Goal: Task Accomplishment & Management: Manage account settings

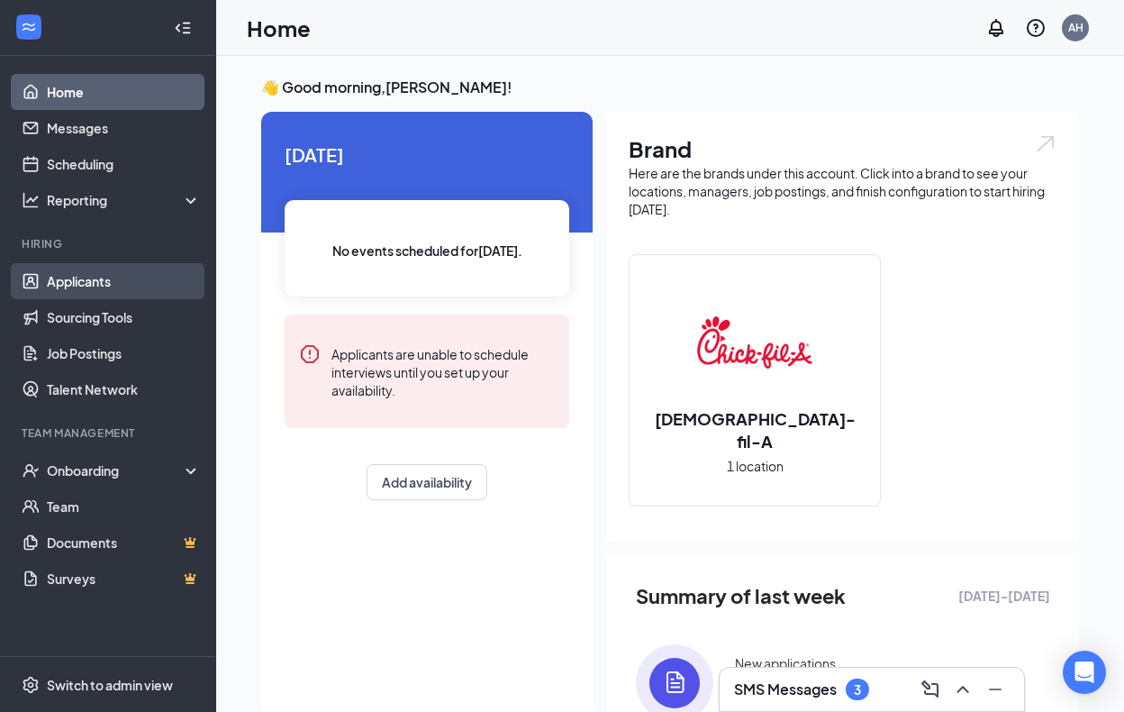
click at [95, 278] on link "Applicants" at bounding box center [124, 281] width 154 height 36
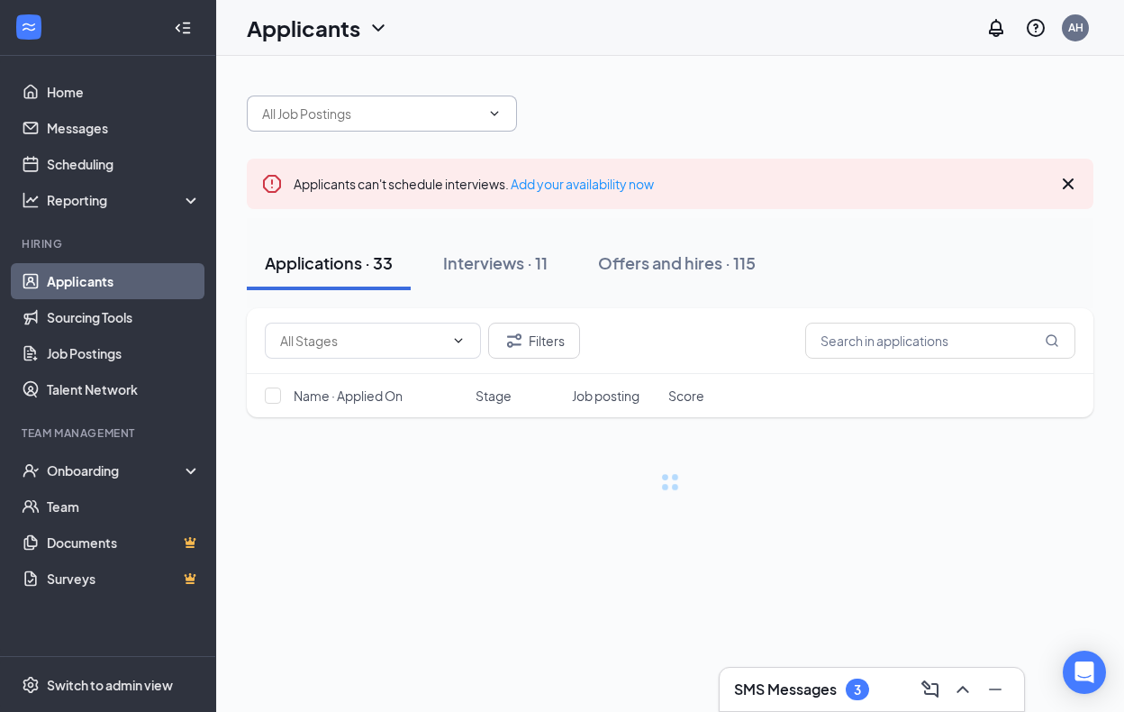
click at [369, 117] on input "text" at bounding box center [371, 114] width 218 height 20
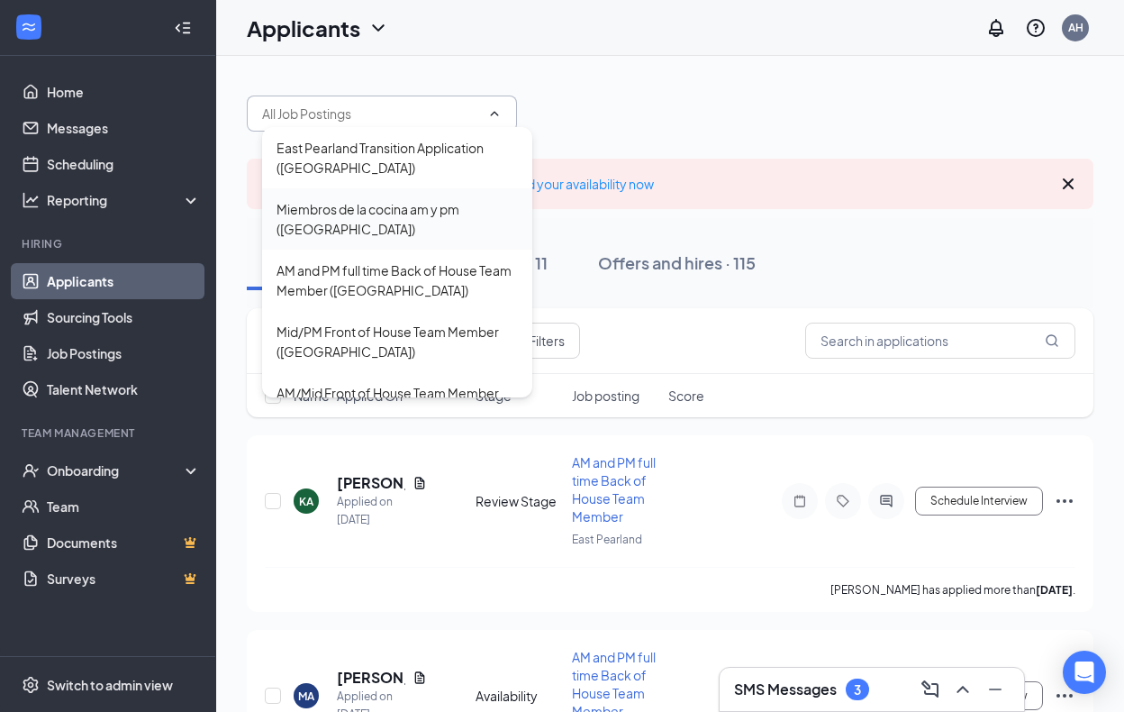
click at [431, 230] on div "Miembros de la cocina am y pm ([GEOGRAPHIC_DATA])" at bounding box center [397, 219] width 241 height 40
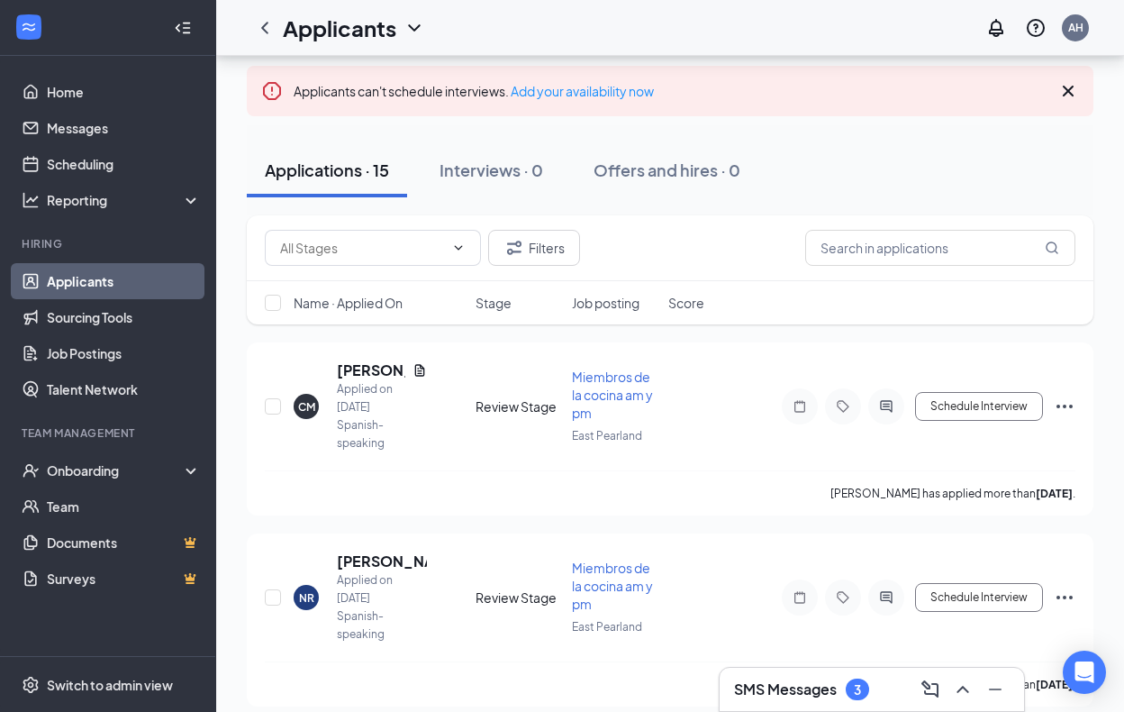
scroll to position [187, 0]
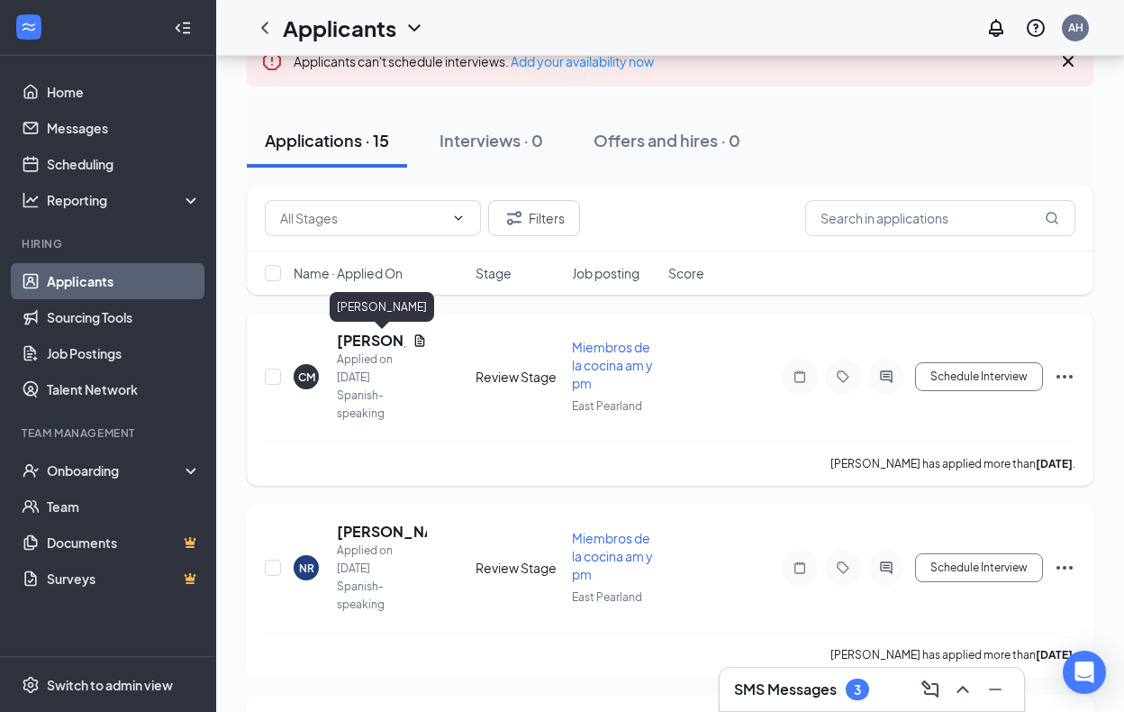
click at [385, 345] on h5 "[PERSON_NAME]" at bounding box center [371, 341] width 68 height 20
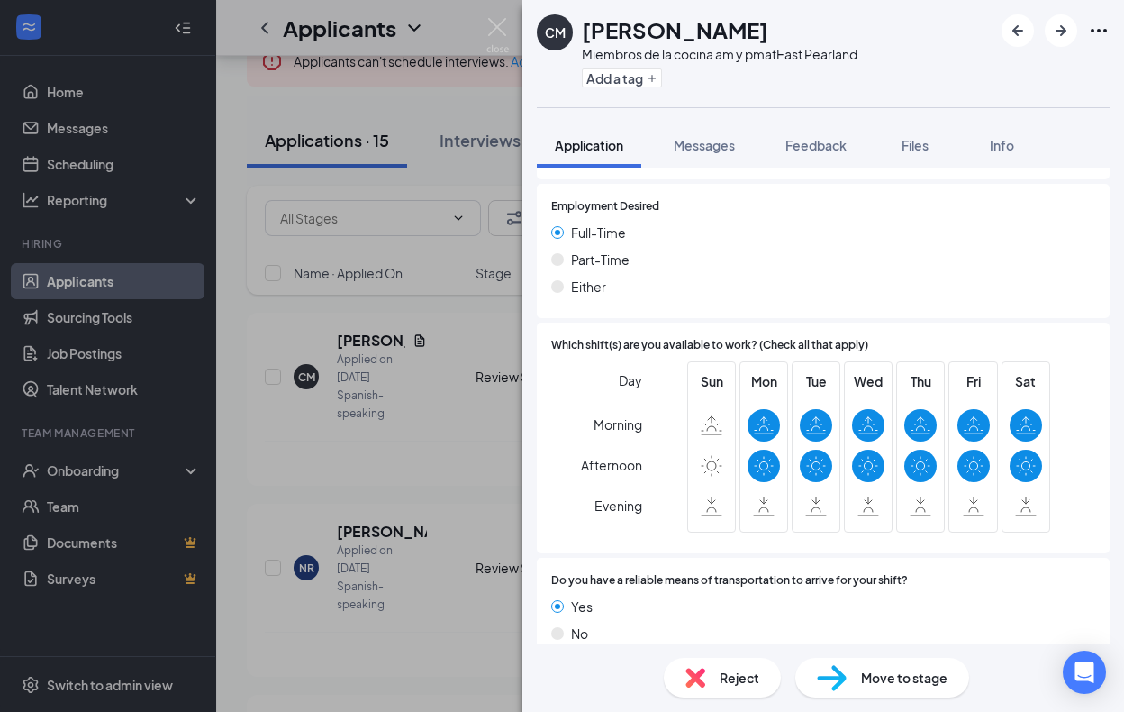
scroll to position [1023, 0]
click at [460, 492] on div "CM [PERSON_NAME] Miembros de la cocina am y pm at [GEOGRAPHIC_DATA] Add a tag A…" at bounding box center [562, 356] width 1124 height 712
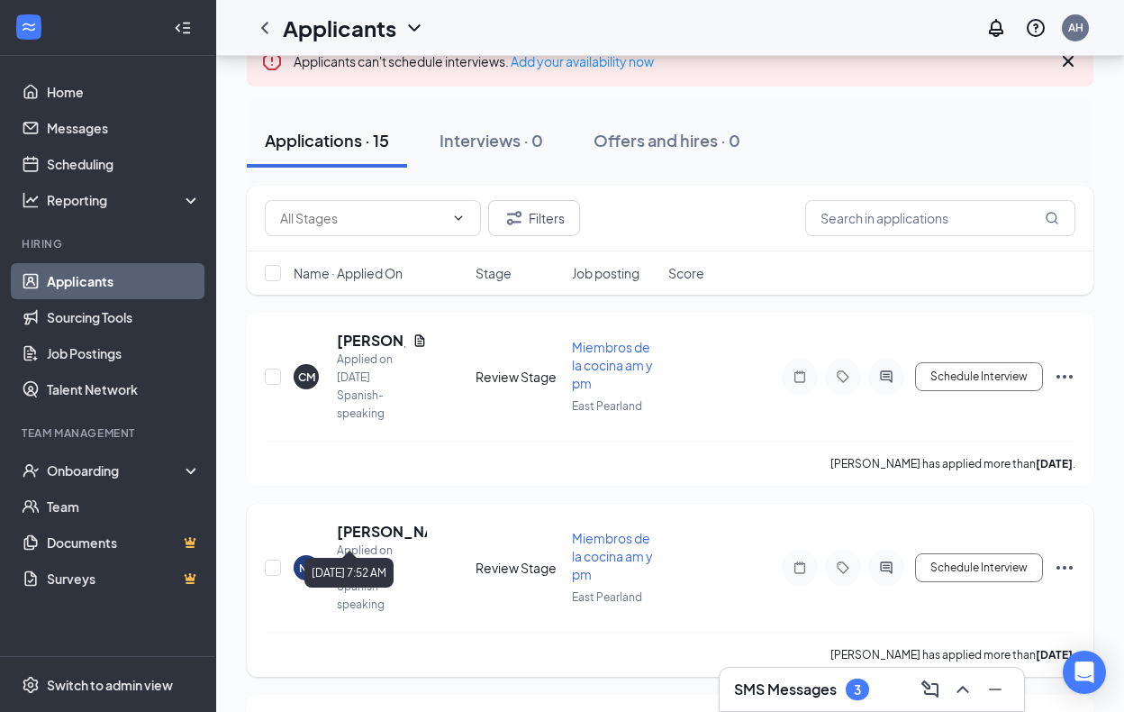
click at [397, 541] on div "Applied on [DATE]" at bounding box center [382, 559] width 90 height 36
click at [399, 521] on h5 "[PERSON_NAME]" at bounding box center [382, 531] width 90 height 20
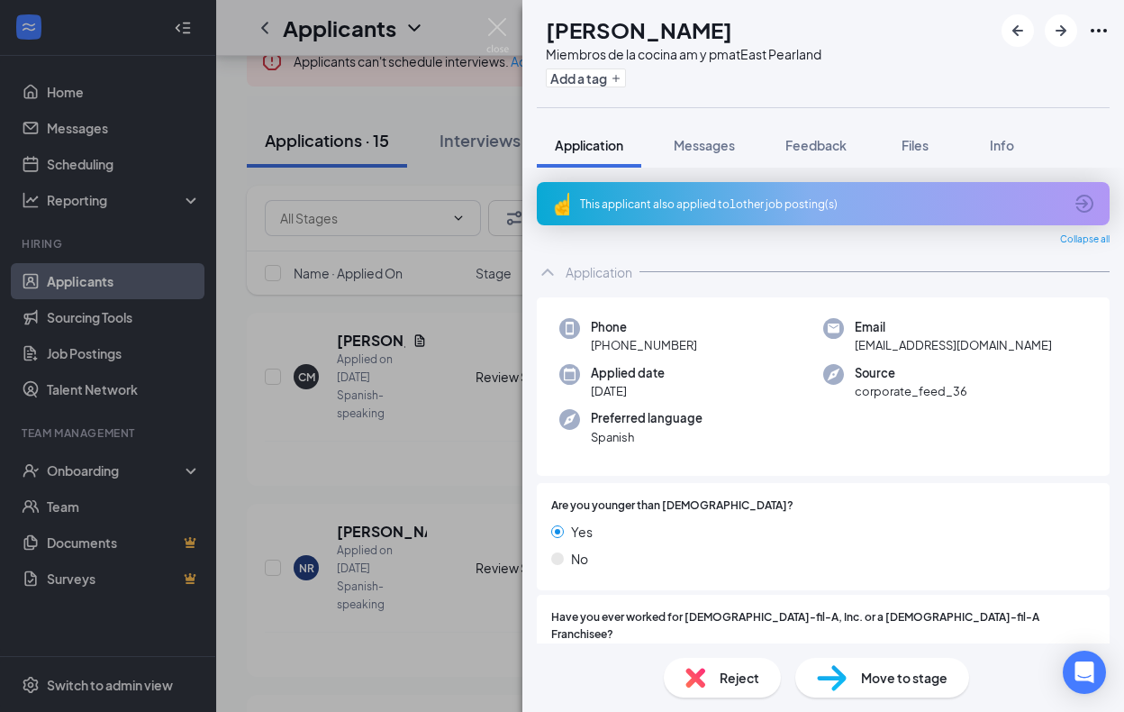
click at [793, 196] on div "This applicant also applied to 1 other job posting(s)" at bounding box center [821, 203] width 483 height 15
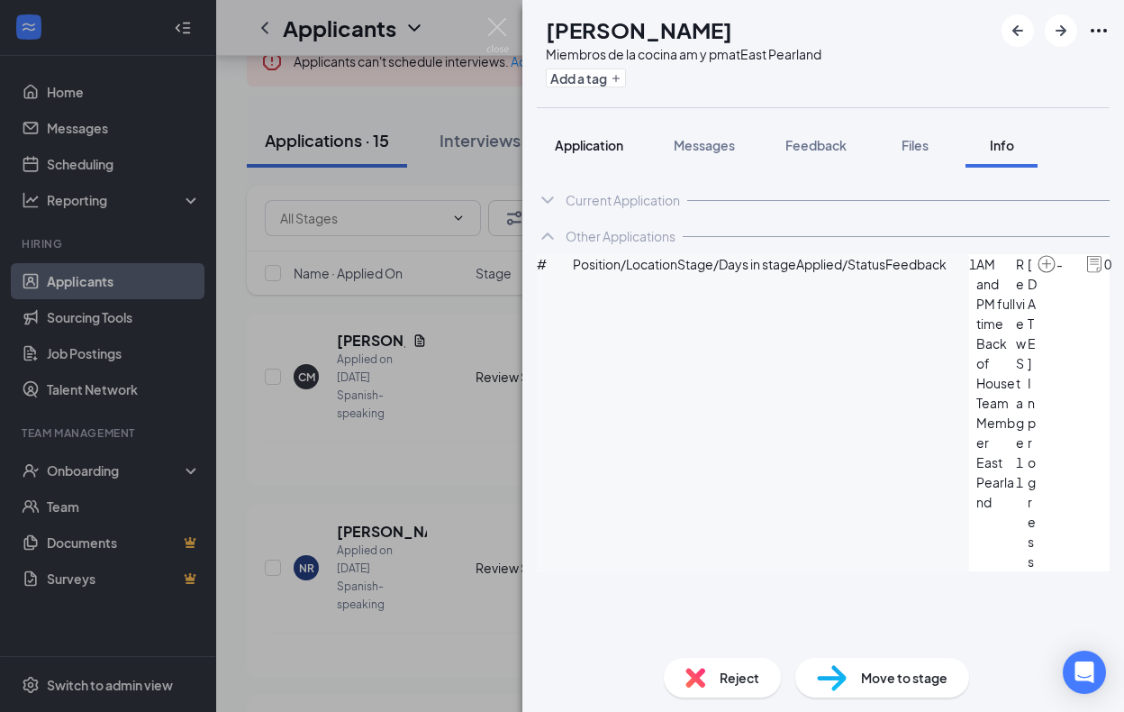
click at [626, 148] on button "Application" at bounding box center [589, 144] width 104 height 45
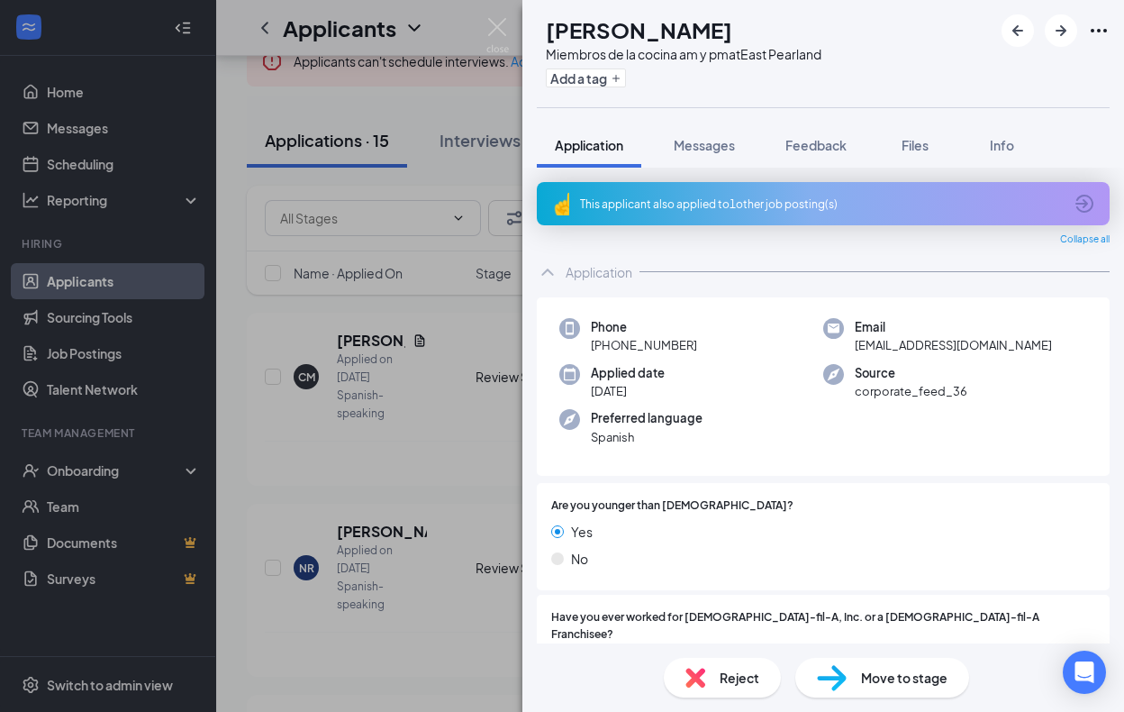
click at [458, 499] on div "NR [PERSON_NAME] Miembros de la cocina am y pm at [GEOGRAPHIC_DATA] Add a tag A…" at bounding box center [562, 356] width 1124 height 712
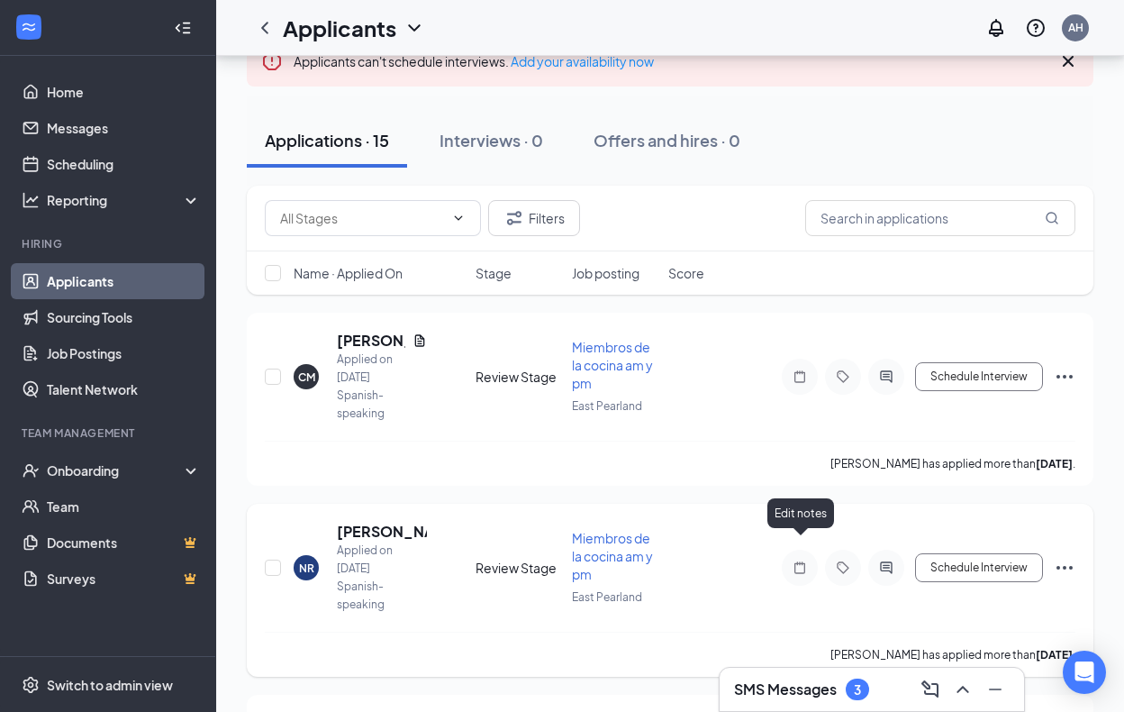
click at [807, 560] on icon "Note" at bounding box center [800, 567] width 22 height 14
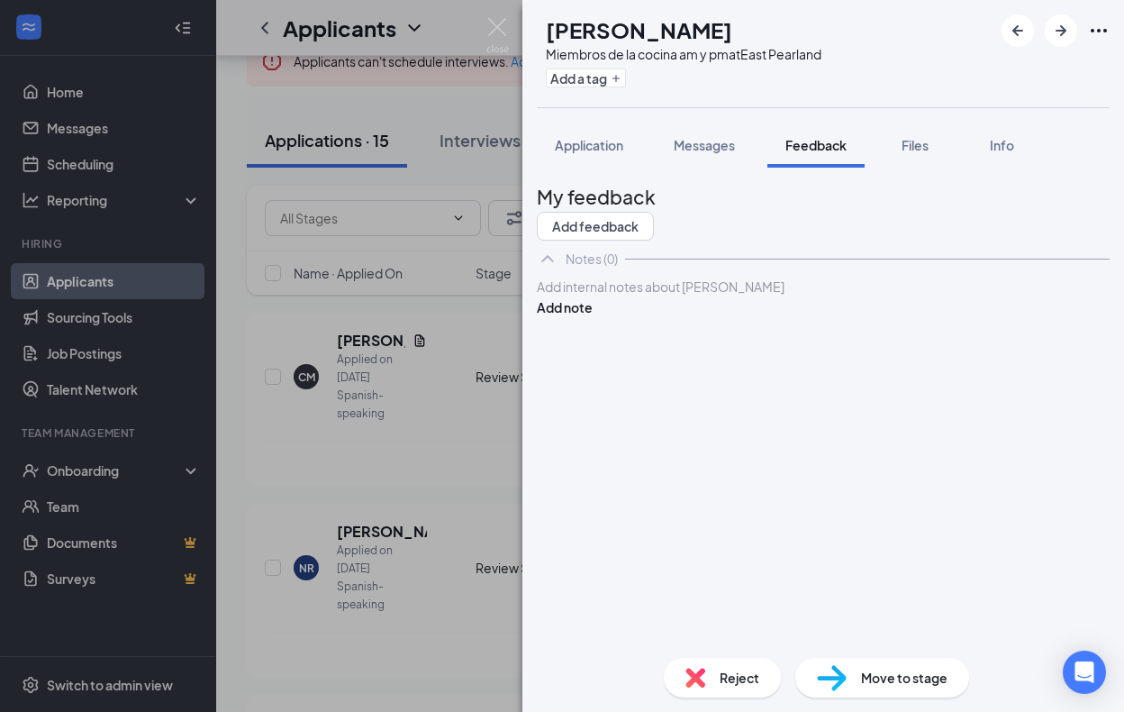
click at [400, 461] on div "NR [PERSON_NAME] Miembros de la cocina am y pm at [GEOGRAPHIC_DATA] Add a tag A…" at bounding box center [562, 356] width 1124 height 712
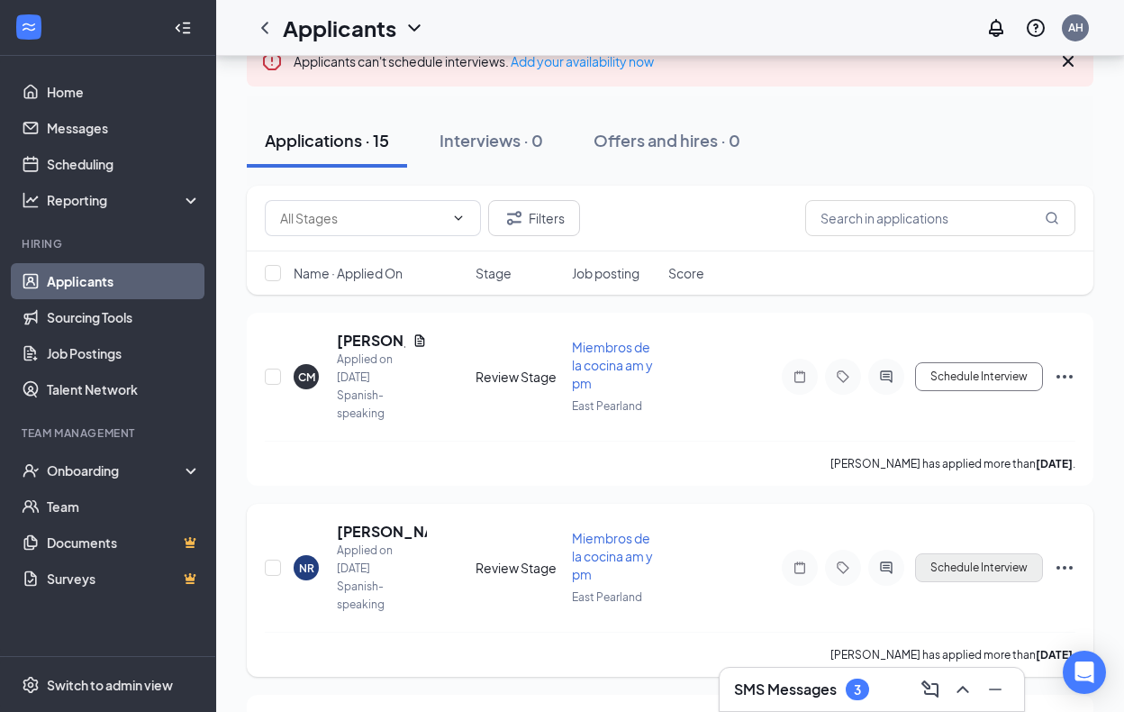
click at [932, 553] on button "Schedule Interview" at bounding box center [979, 567] width 128 height 29
type input "Onsite Interview (next stage)"
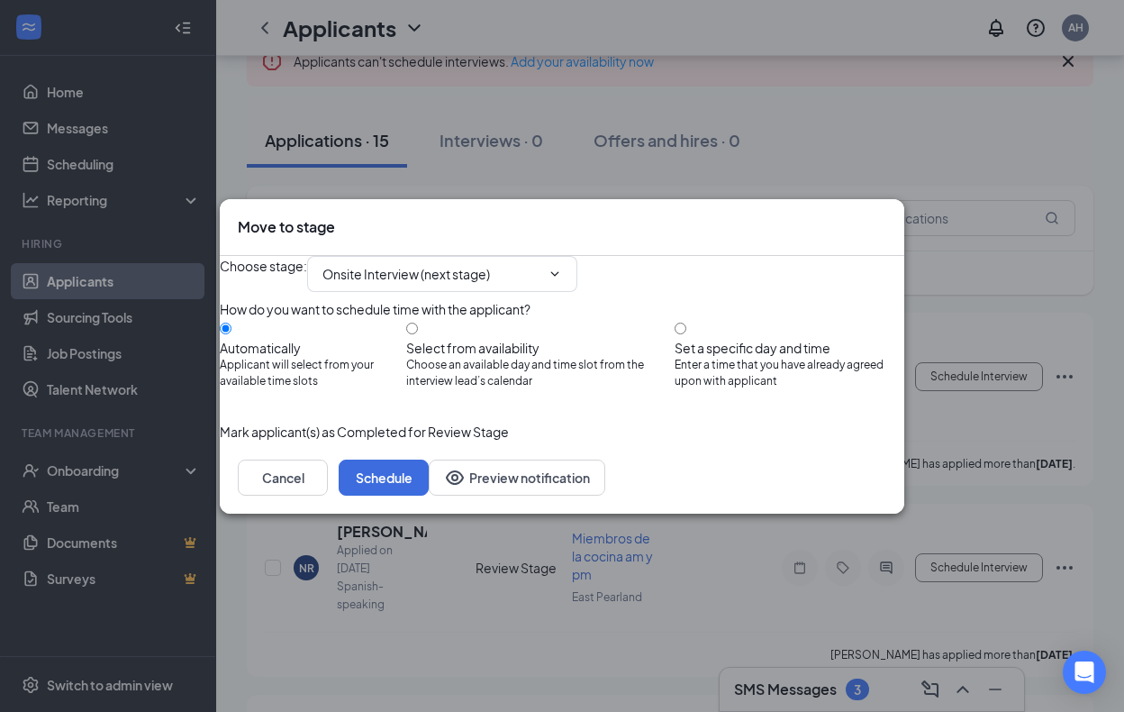
click at [730, 339] on div "Set a specific day and time" at bounding box center [790, 348] width 230 height 18
click at [686, 333] on input "Set a specific day and time Enter a time that you have already agreed upon with…" at bounding box center [681, 328] width 12 height 12
radio input "true"
radio input "false"
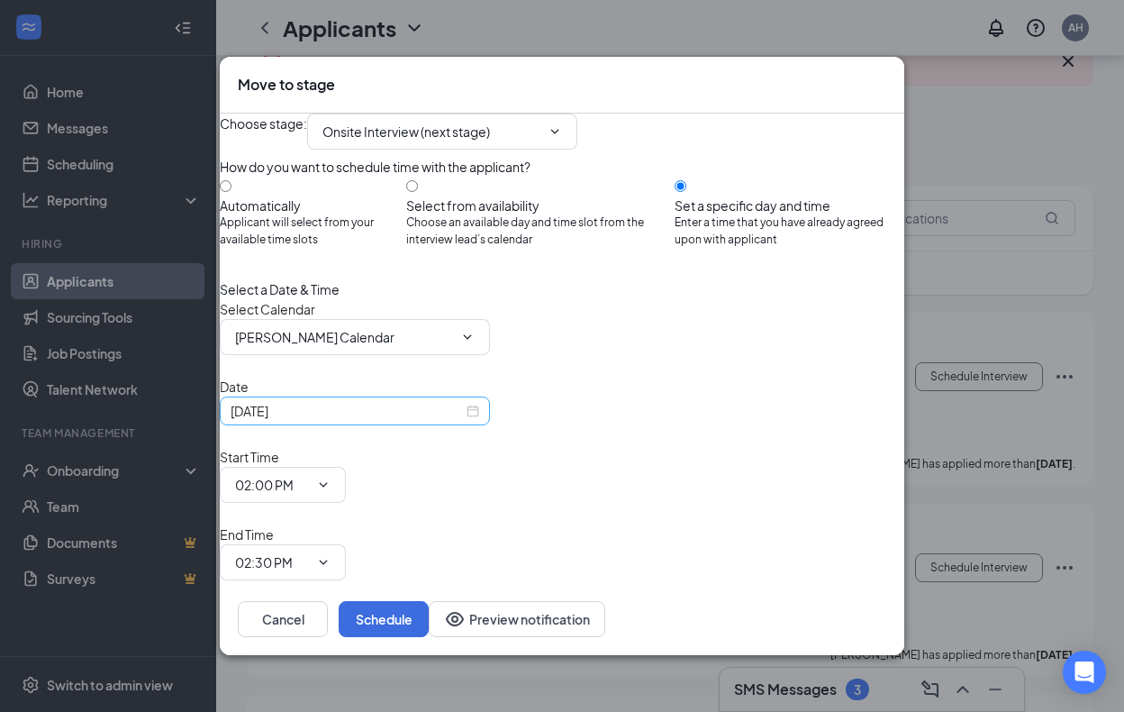
click at [478, 421] on div "[DATE]" at bounding box center [355, 411] width 249 height 20
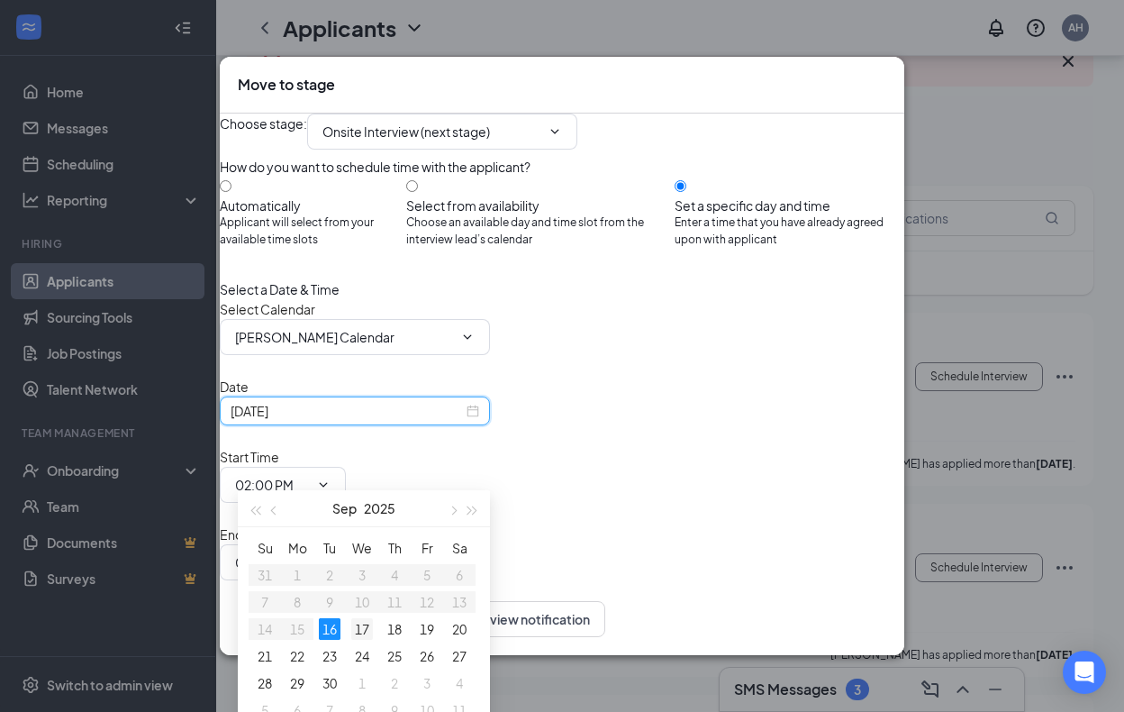
type input "[DATE]"
click at [360, 623] on div "17" at bounding box center [362, 629] width 22 height 22
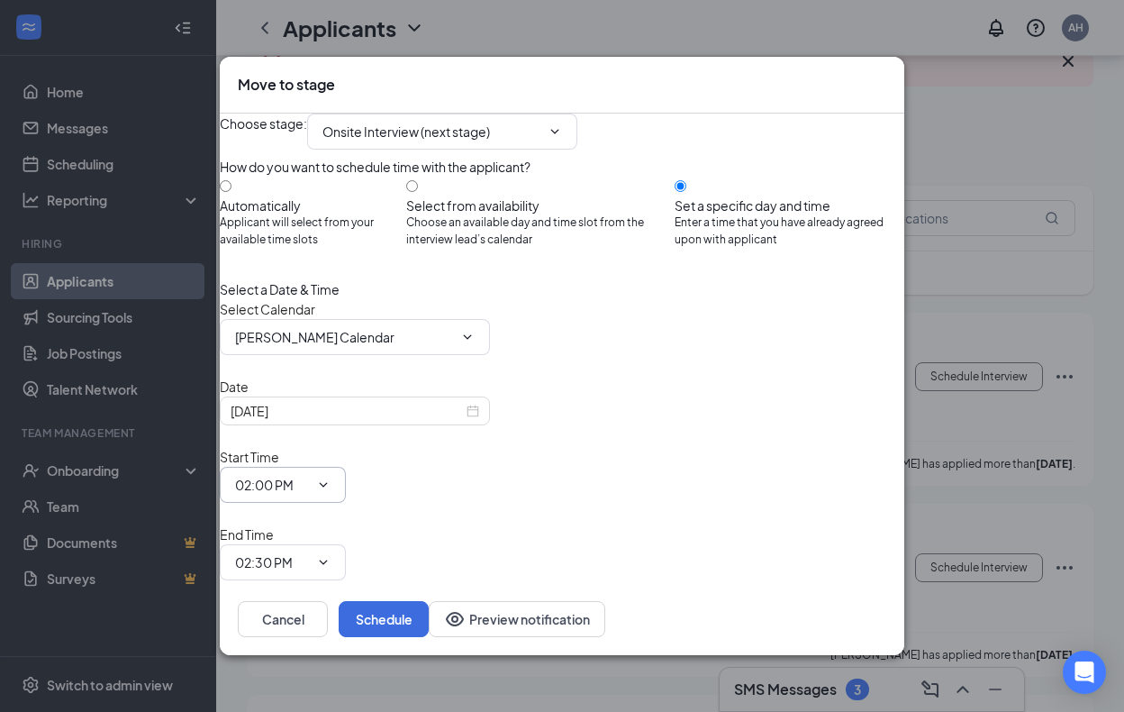
click at [309, 476] on input "02:00 PM" at bounding box center [272, 485] width 74 height 20
click at [303, 342] on div "08:00 AM" at bounding box center [275, 352] width 53 height 20
type input "08:00 AM"
click at [309, 552] on input "02:30 PM" at bounding box center [272, 562] width 74 height 20
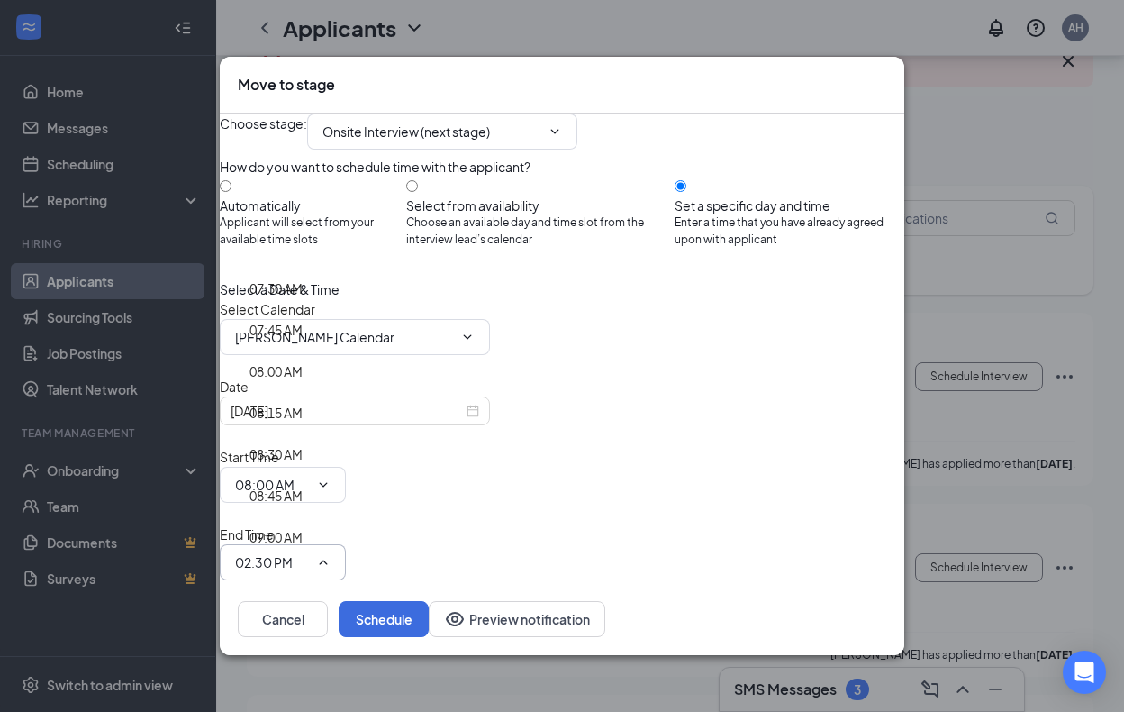
scroll to position [1275, 0]
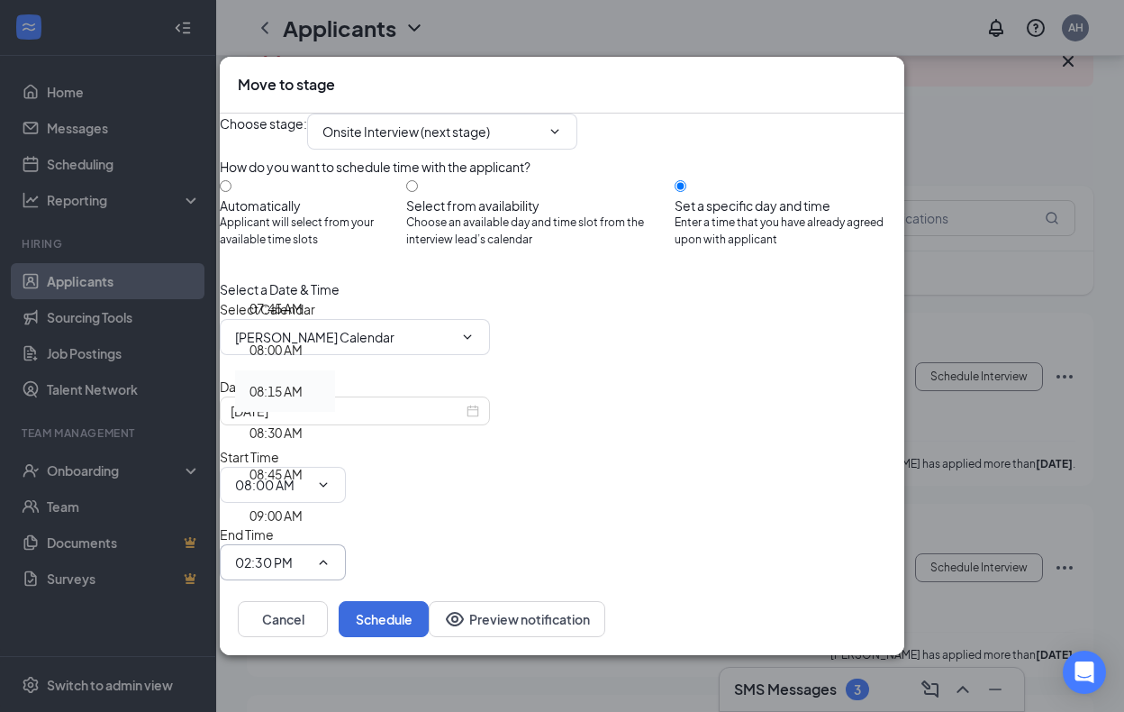
click at [303, 381] on div "08:15 AM" at bounding box center [275, 391] width 53 height 20
type input "08:15 AM"
click at [711, 518] on div "Choose stage : Onsite Interview (next stage) How do you want to schedule time w…" at bounding box center [562, 367] width 685 height 508
click at [429, 601] on button "Schedule" at bounding box center [384, 619] width 90 height 36
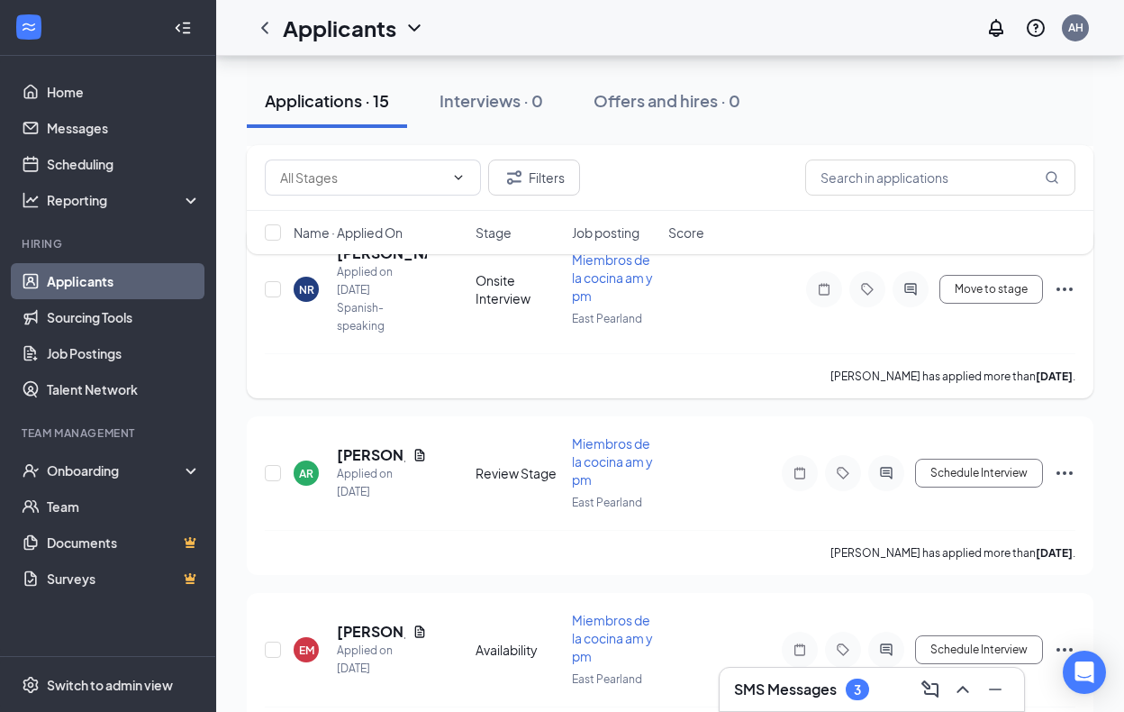
scroll to position [471, 0]
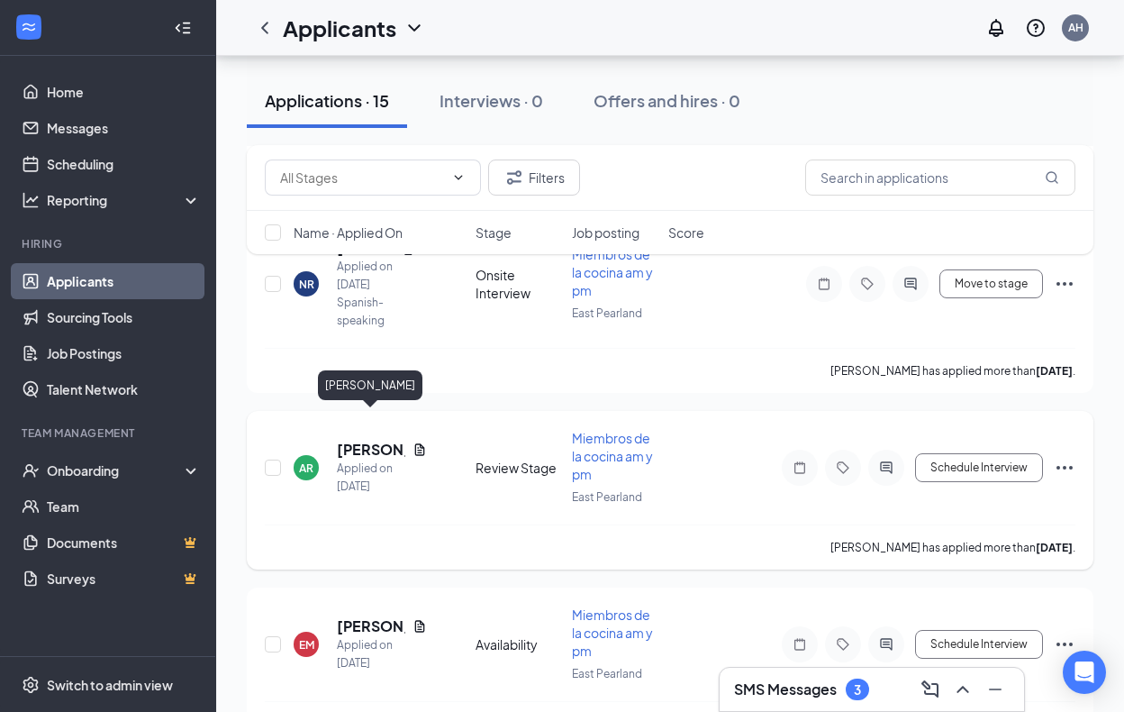
click at [349, 440] on h5 "[PERSON_NAME]" at bounding box center [371, 450] width 68 height 20
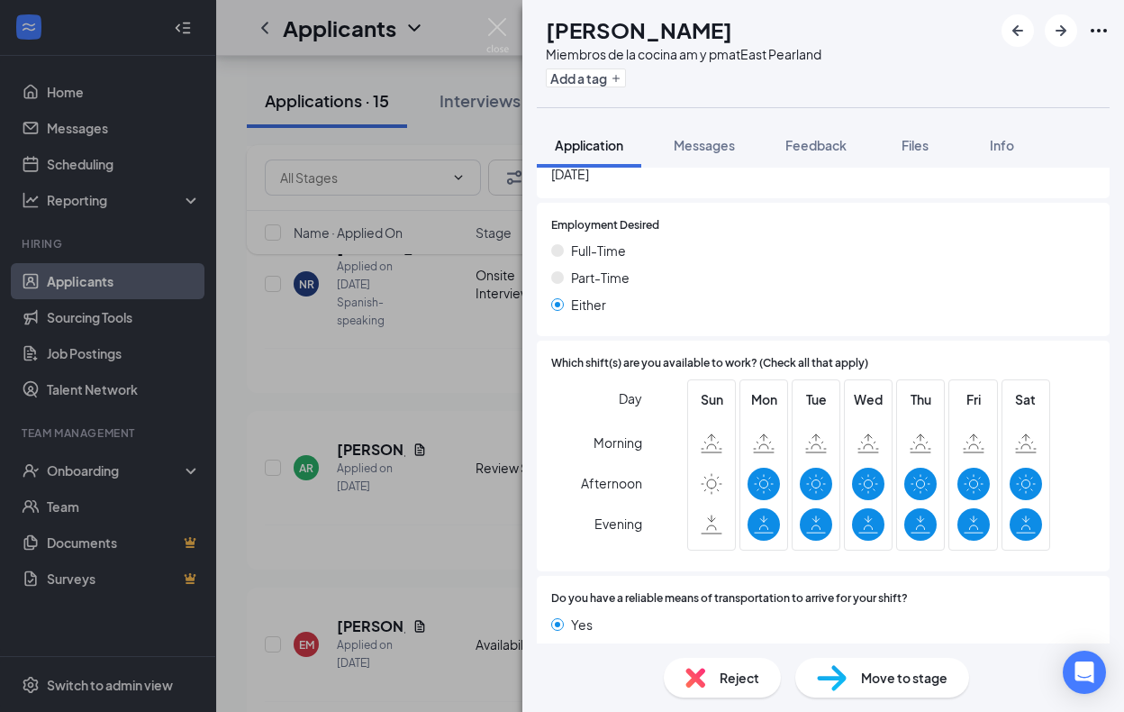
scroll to position [1012, 0]
click at [400, 527] on div "AR [PERSON_NAME] de la cocina am y pm at [GEOGRAPHIC_DATA] Add a tag Applicatio…" at bounding box center [562, 356] width 1124 height 712
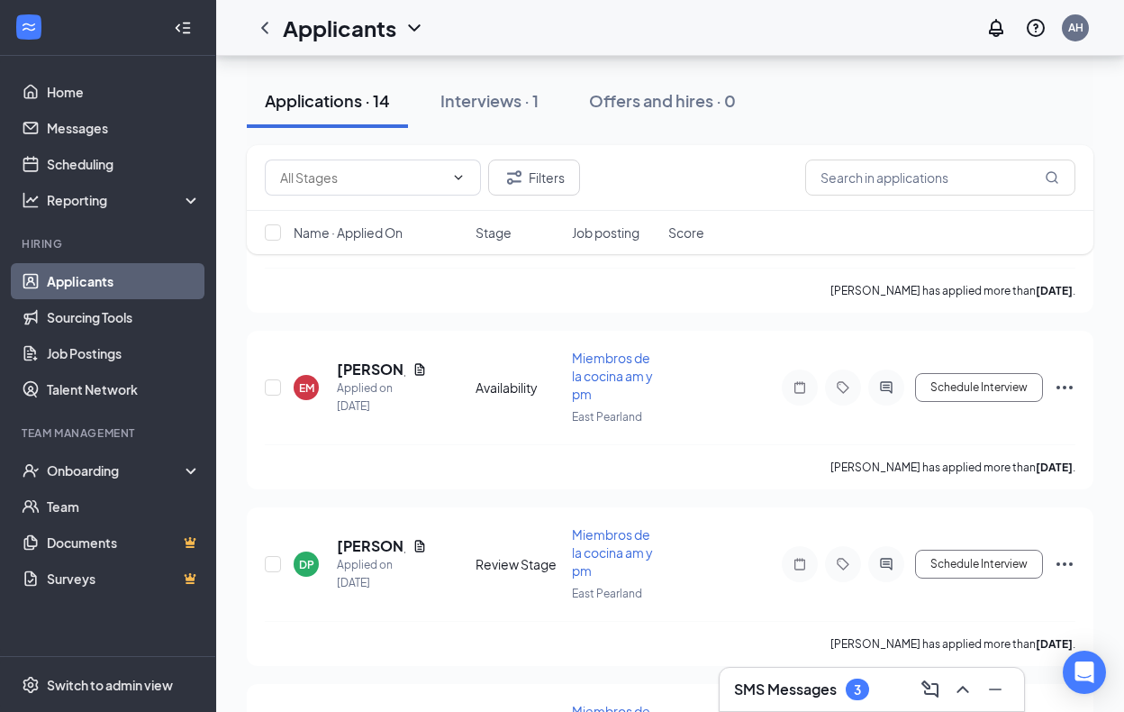
scroll to position [539, 0]
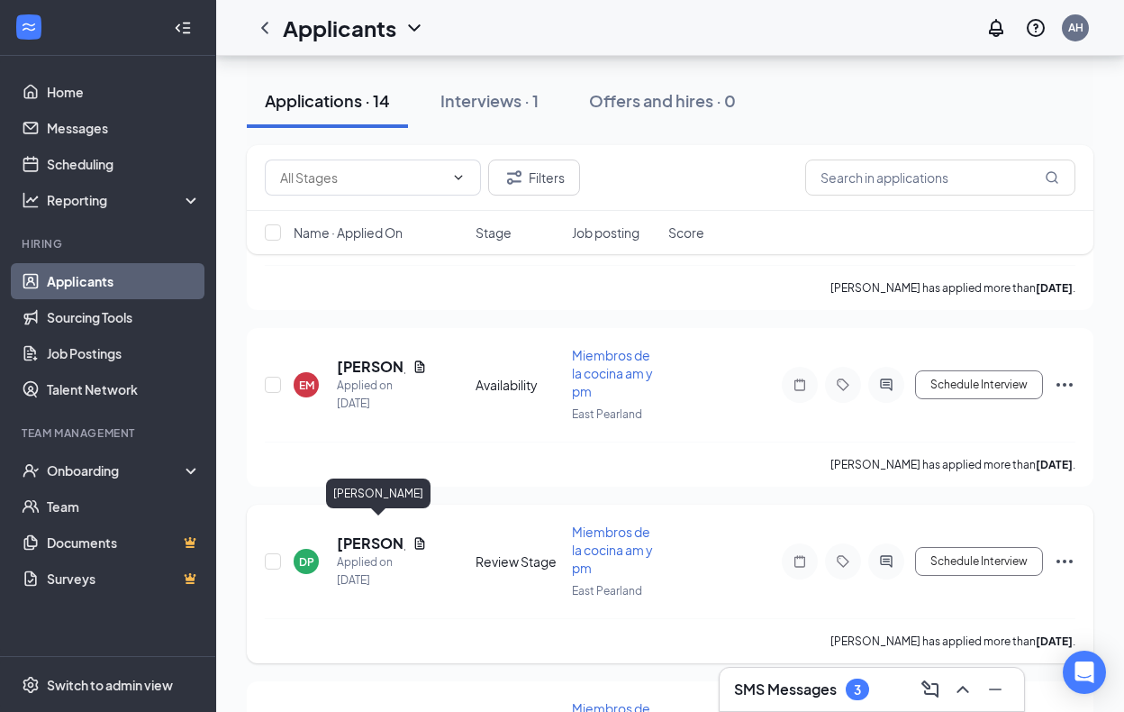
click at [381, 533] on h5 "[PERSON_NAME]" at bounding box center [371, 543] width 68 height 20
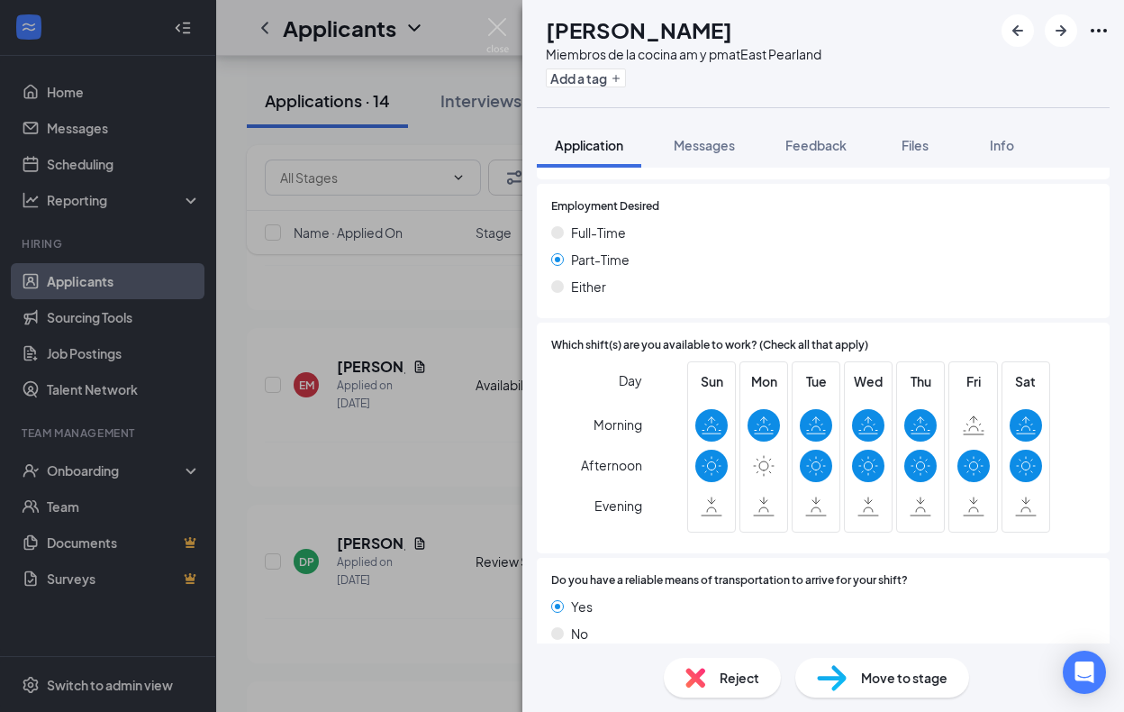
scroll to position [1023, 0]
click at [351, 653] on div "DP [PERSON_NAME] Miembros de la cocina am y pm at [GEOGRAPHIC_DATA] Add a tag A…" at bounding box center [562, 356] width 1124 height 712
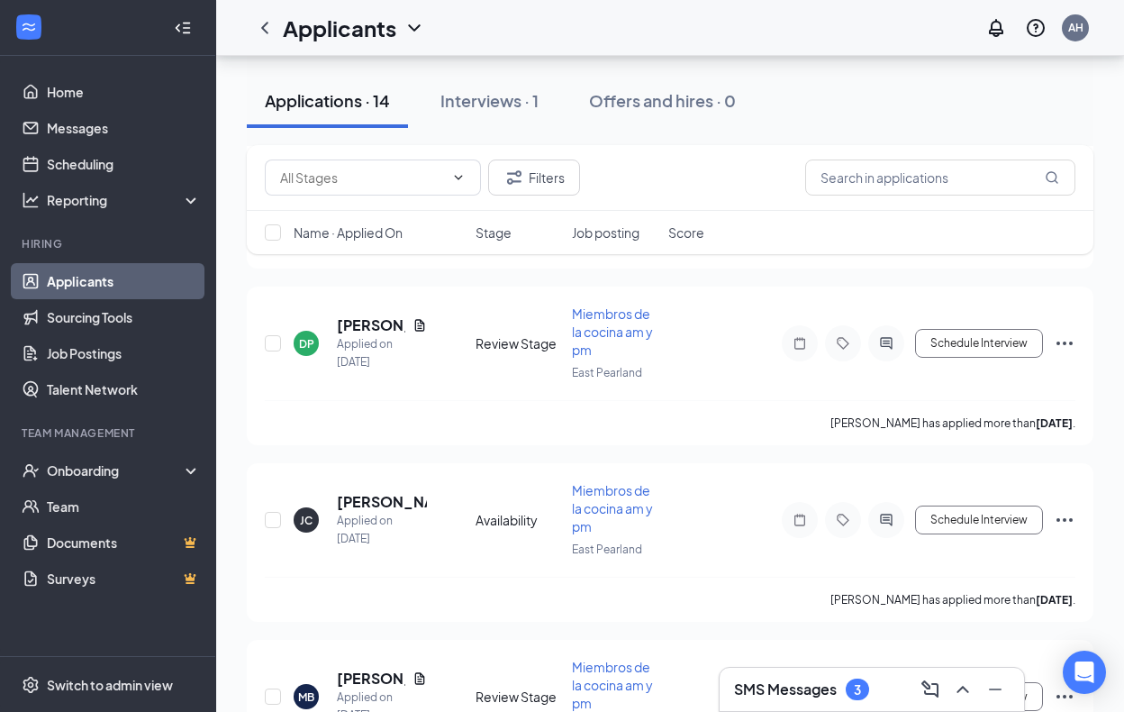
scroll to position [795, 0]
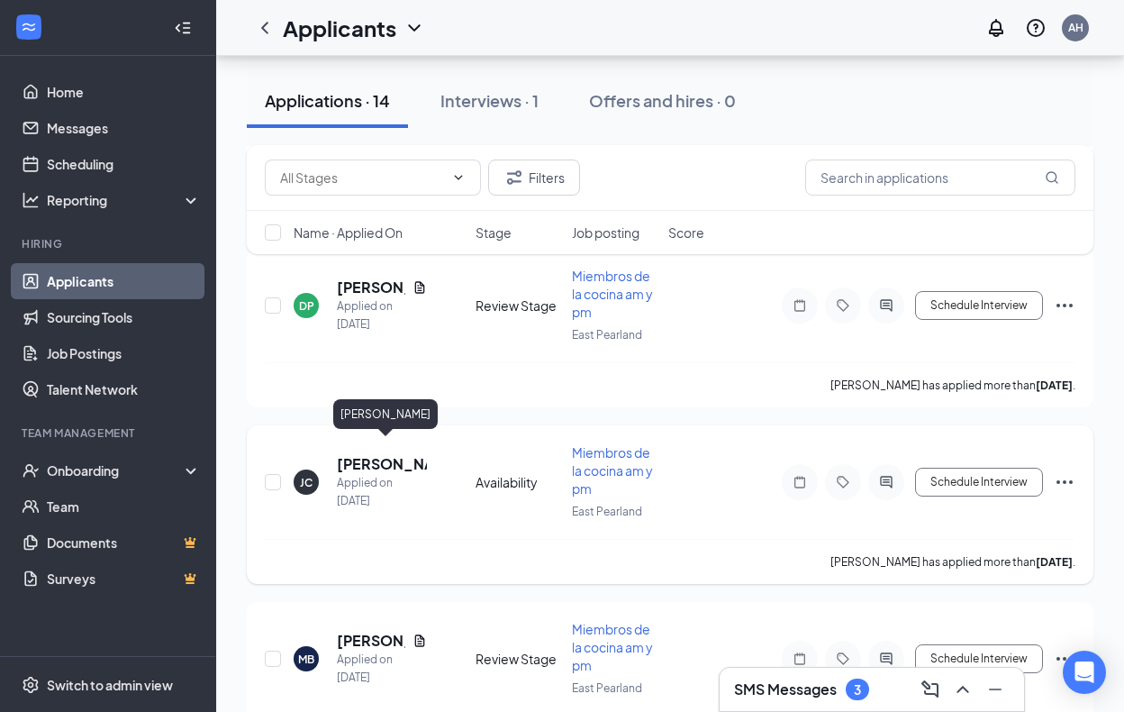
click at [351, 454] on h5 "[PERSON_NAME]" at bounding box center [382, 464] width 90 height 20
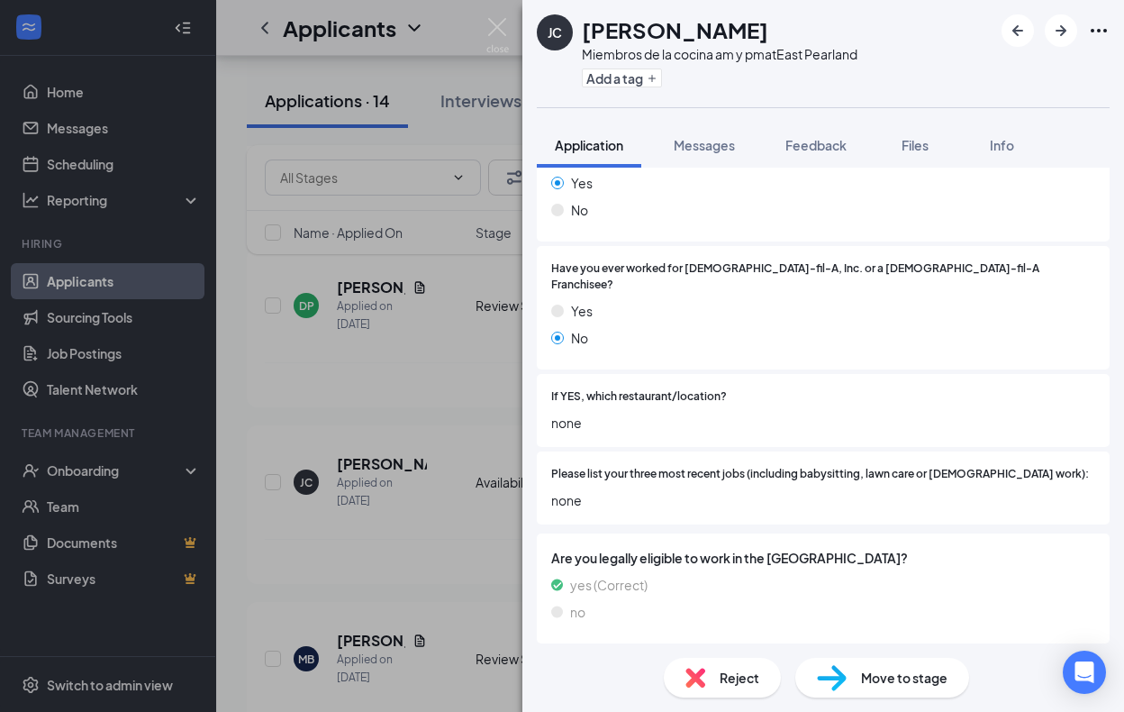
scroll to position [316, 0]
click at [441, 640] on div "[PERSON_NAME] Miembros de la cocina am y pm at [GEOGRAPHIC_DATA] Add a tag Appl…" at bounding box center [562, 356] width 1124 height 712
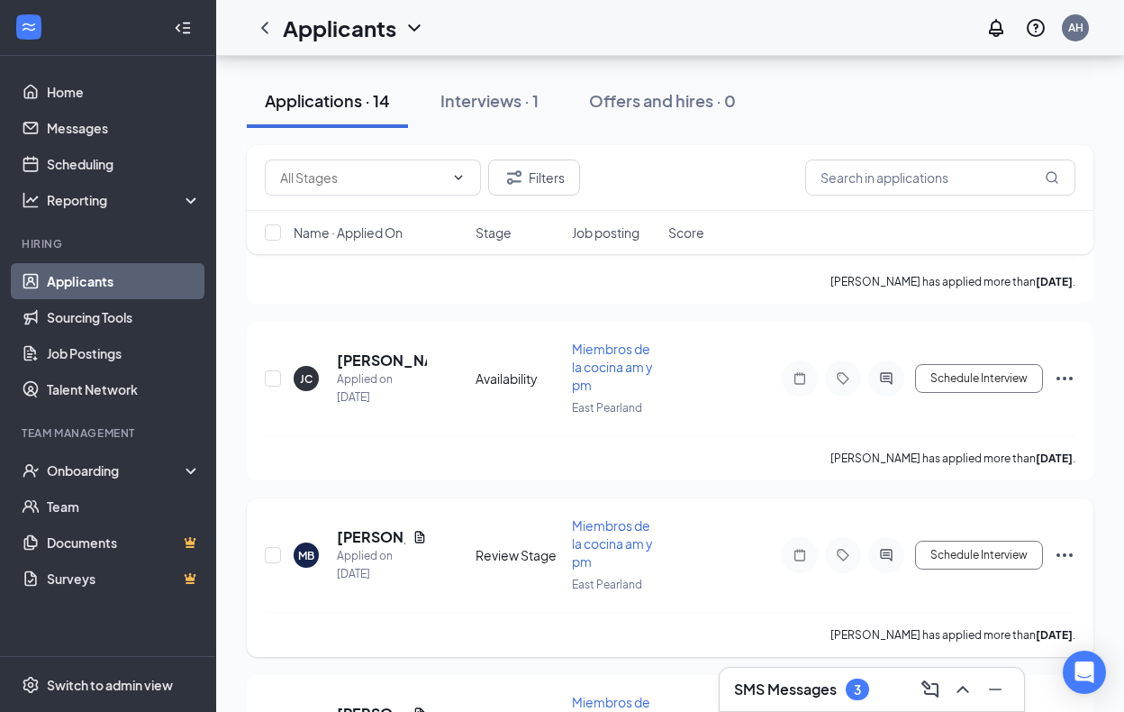
scroll to position [930, 0]
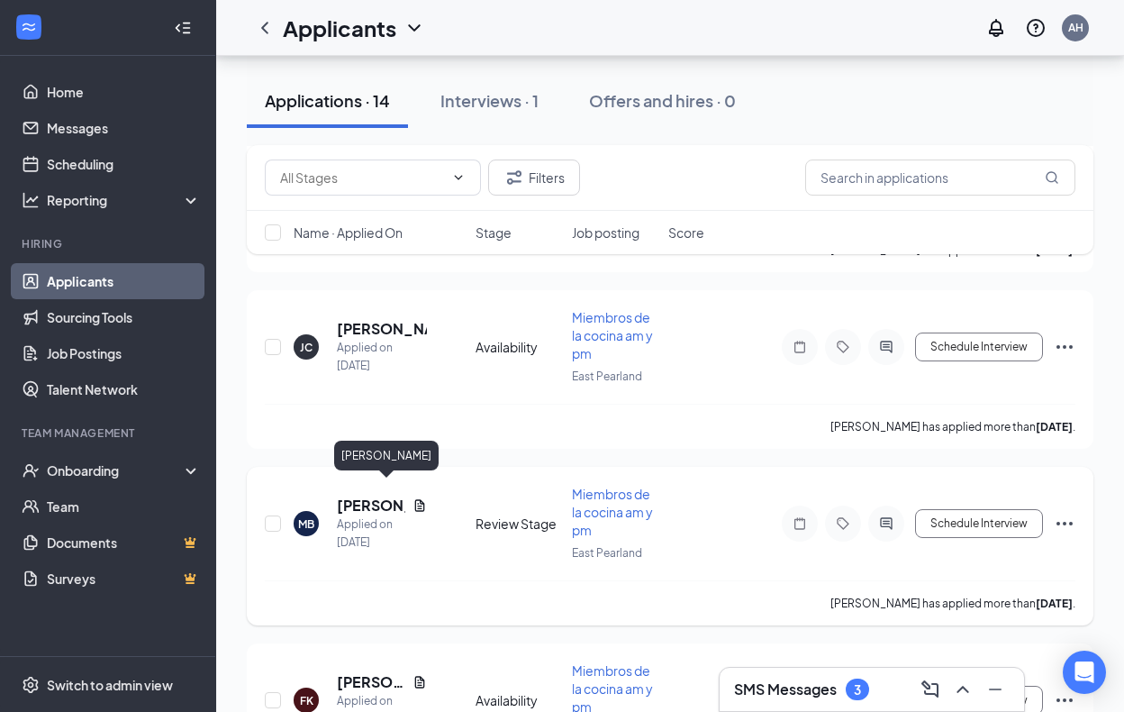
click at [359, 495] on h5 "[PERSON_NAME]" at bounding box center [371, 505] width 68 height 20
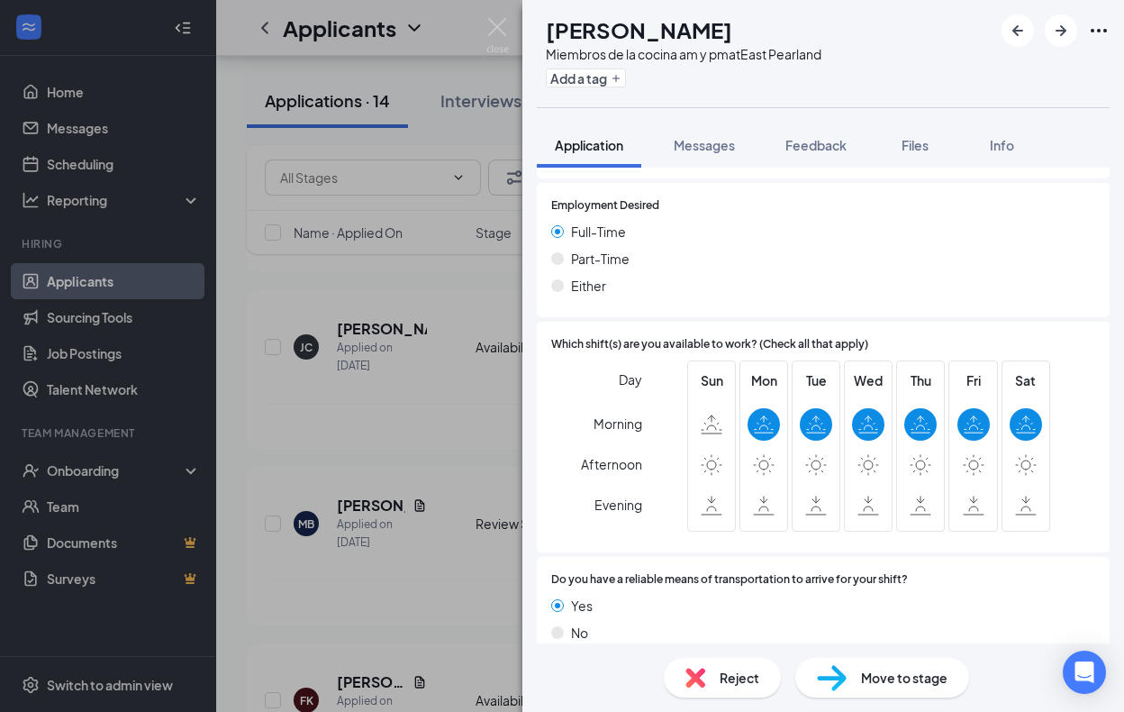
scroll to position [973, 0]
click at [444, 479] on div "MB [PERSON_NAME] Miembros de la cocina am y pm at [GEOGRAPHIC_DATA] Add a tag A…" at bounding box center [562, 356] width 1124 height 712
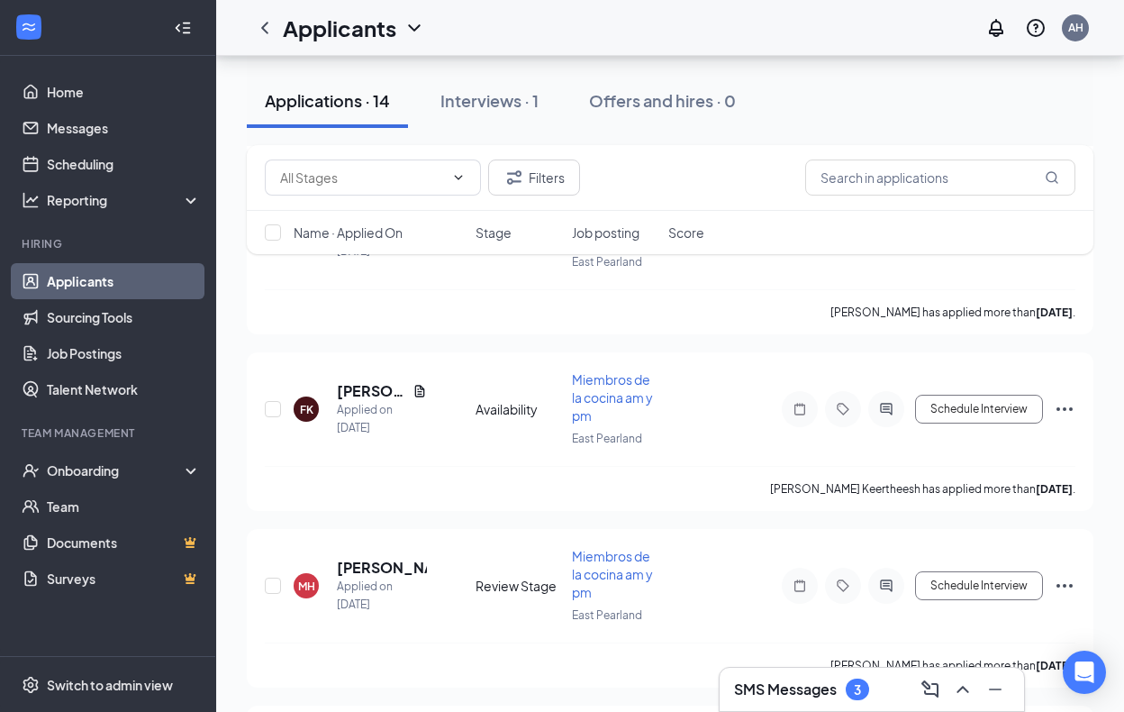
scroll to position [1224, 0]
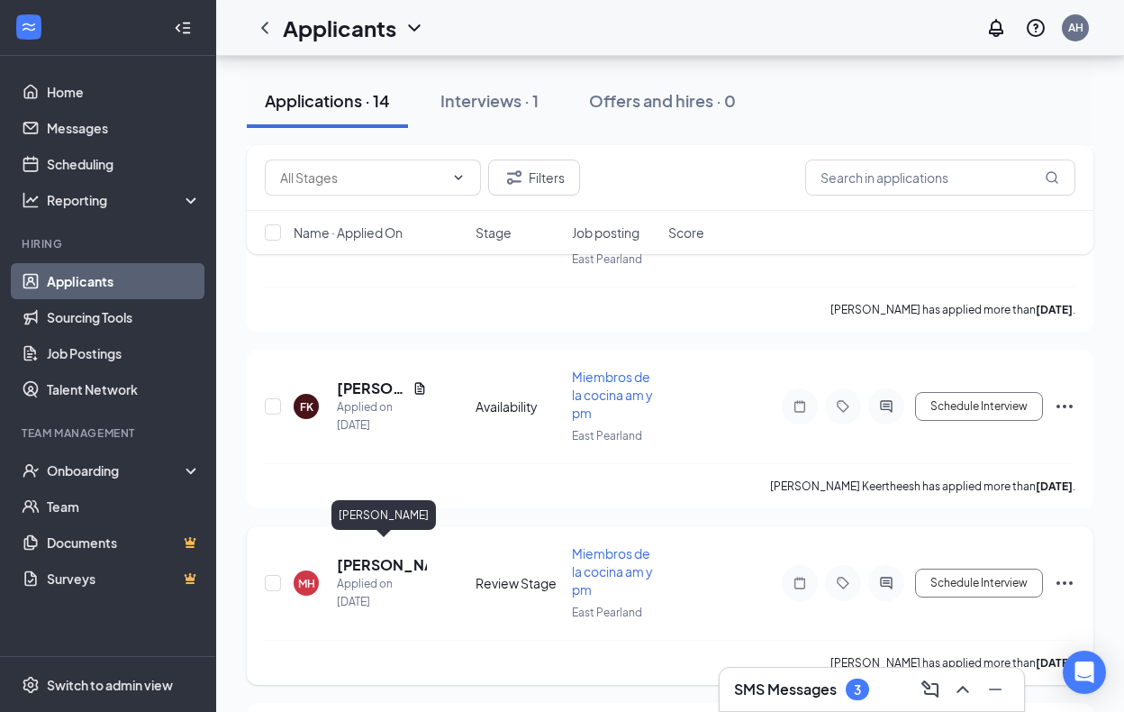
click at [363, 558] on h5 "[PERSON_NAME]" at bounding box center [382, 565] width 90 height 20
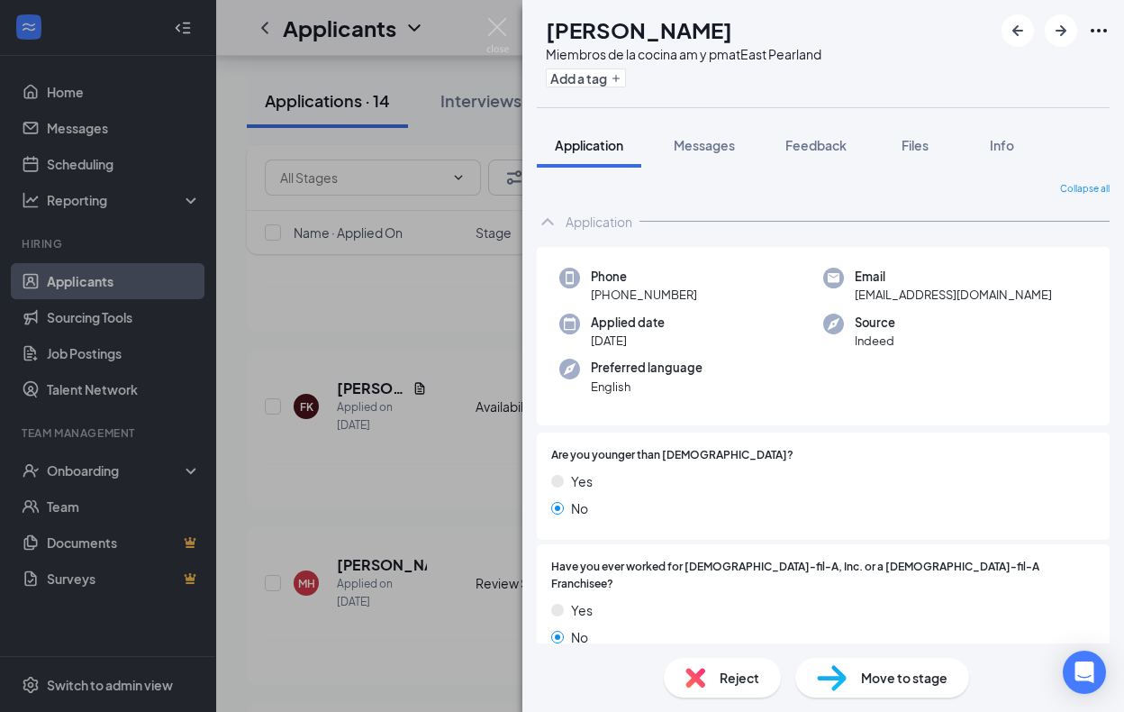
click at [391, 349] on div "MH [PERSON_NAME] Miembros de la cocina am y pm at [GEOGRAPHIC_DATA] Add a tag A…" at bounding box center [562, 356] width 1124 height 712
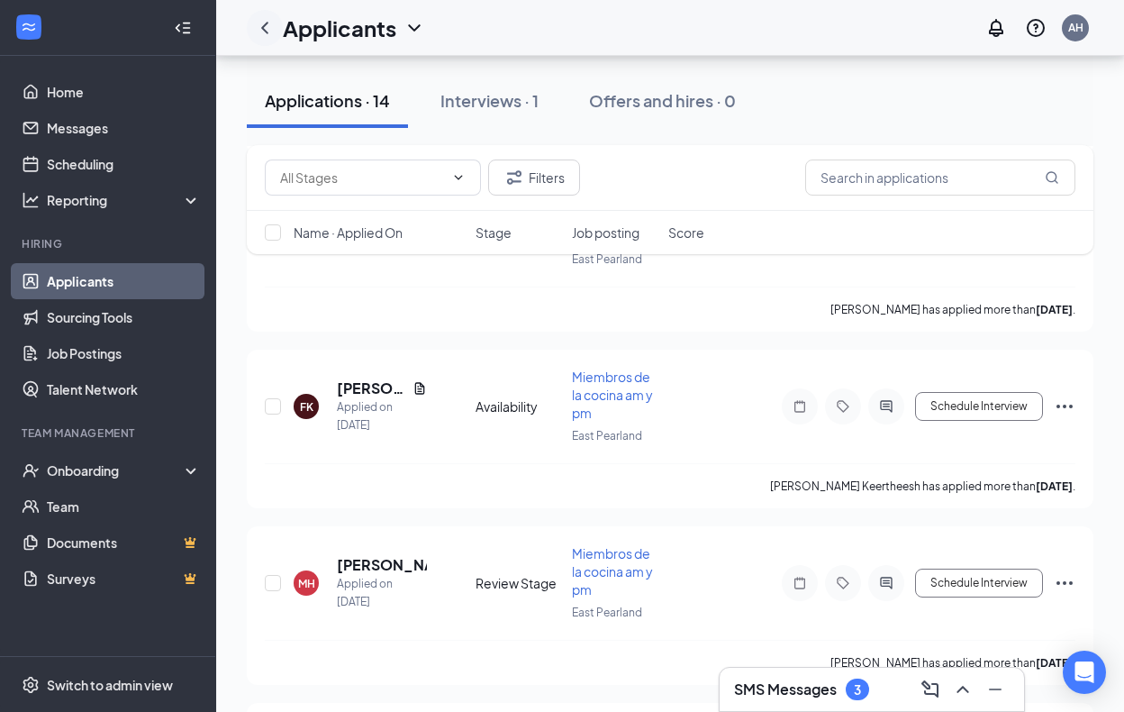
click at [256, 23] on icon "ChevronLeft" at bounding box center [265, 28] width 22 height 22
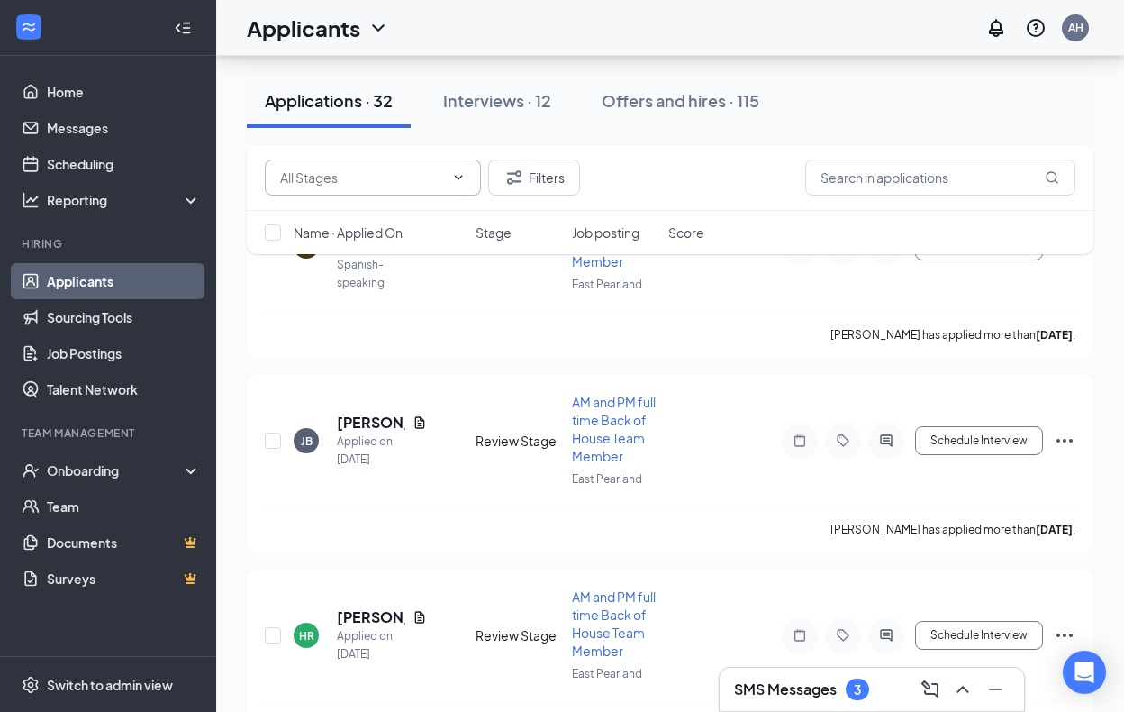
click at [328, 195] on span at bounding box center [373, 177] width 216 height 36
click at [334, 181] on input "text" at bounding box center [362, 178] width 164 height 20
click at [381, 32] on icon "ChevronDown" at bounding box center [378, 28] width 22 height 22
click at [321, 201] on div "Availability (6) Review Stage (26) Filters" at bounding box center [670, 178] width 847 height 66
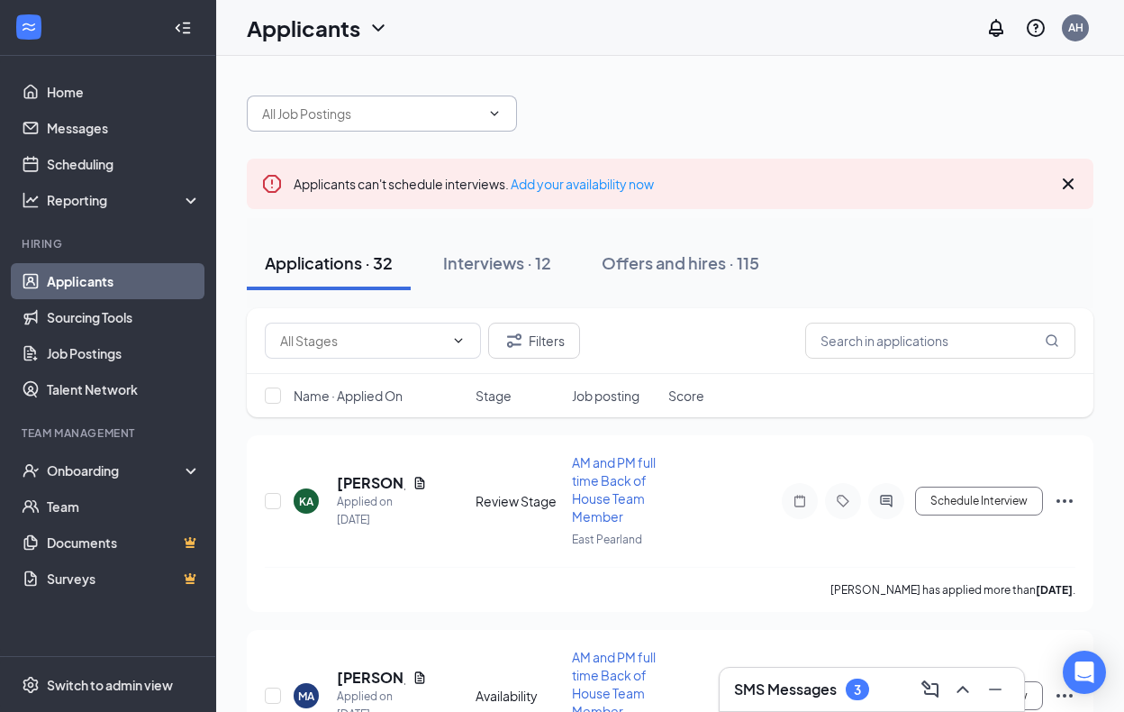
click at [358, 118] on input "text" at bounding box center [371, 114] width 218 height 20
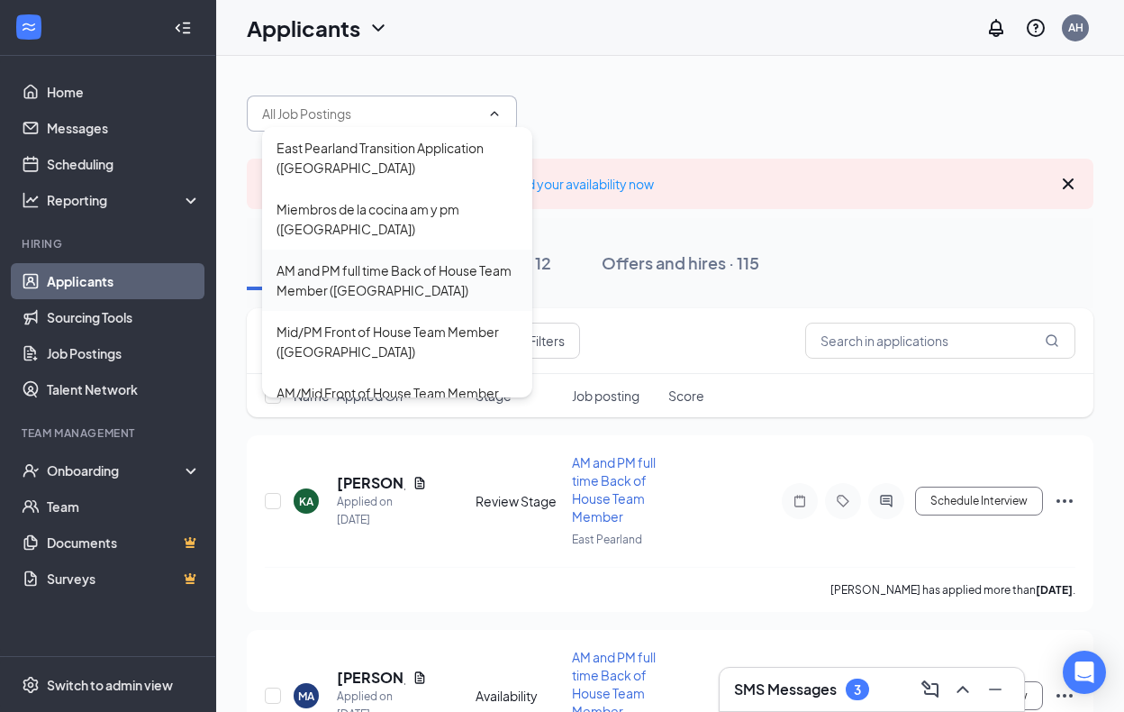
click at [385, 282] on div "AM and PM full time Back of House Team Member ([GEOGRAPHIC_DATA])" at bounding box center [397, 280] width 241 height 40
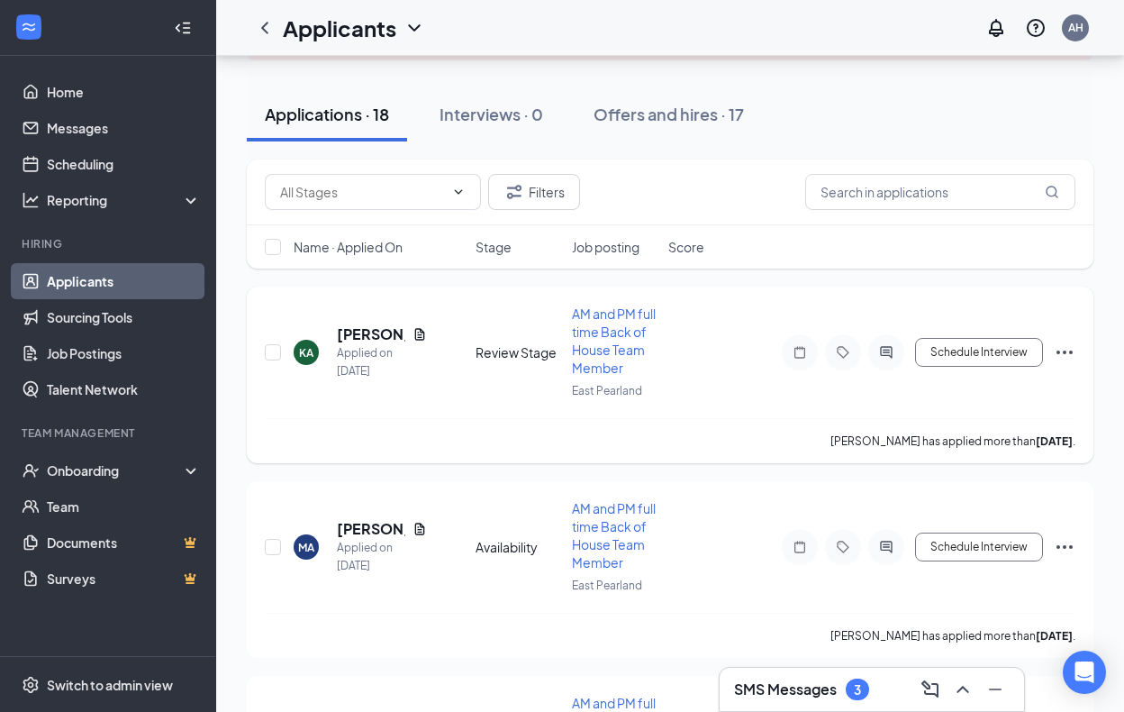
scroll to position [251, 0]
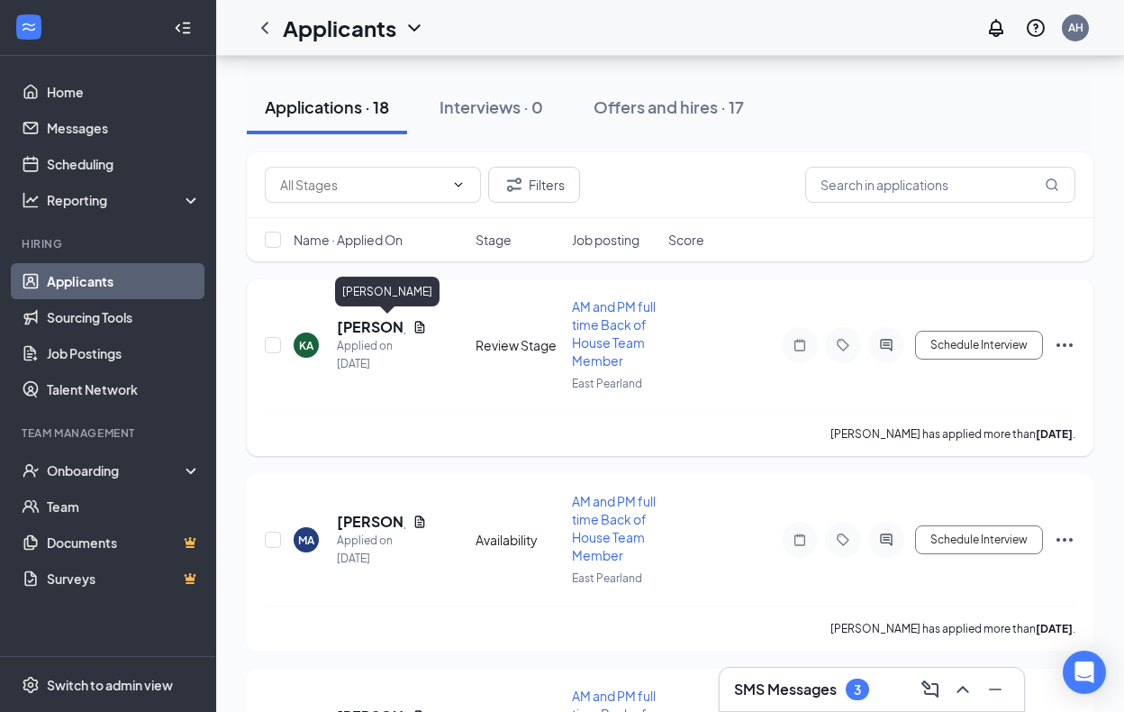
click at [369, 316] on div "KA [PERSON_NAME] Applied on [DATE] Review Stage AM and PM full time Back of Hou…" at bounding box center [670, 353] width 811 height 113
click at [352, 325] on h5 "[PERSON_NAME]" at bounding box center [371, 327] width 68 height 20
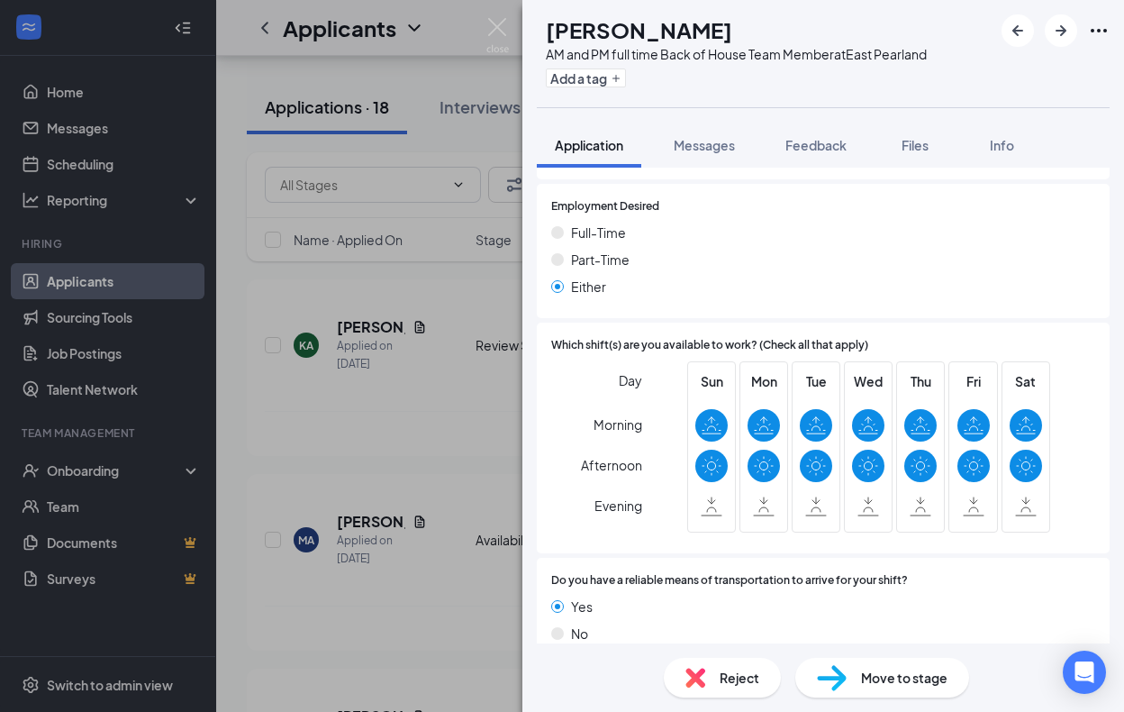
scroll to position [1012, 0]
click at [464, 564] on div "KA [PERSON_NAME] AM and PM full time Back of House Team Member at [GEOGRAPHIC_D…" at bounding box center [562, 356] width 1124 height 712
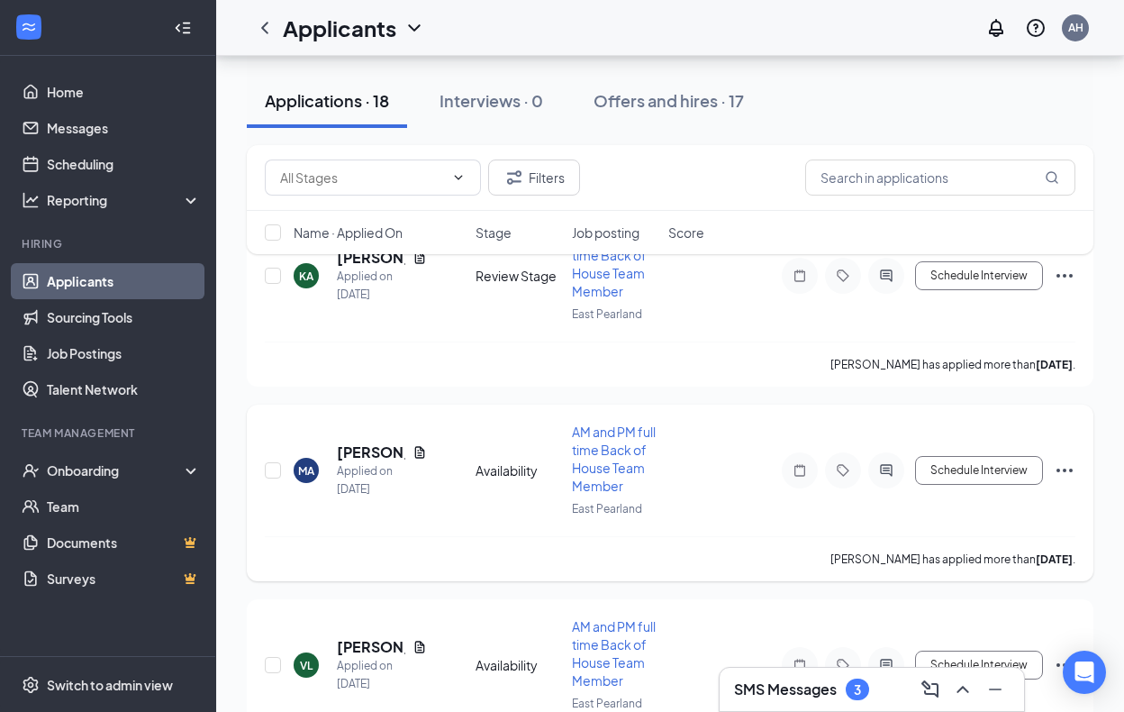
scroll to position [354, 0]
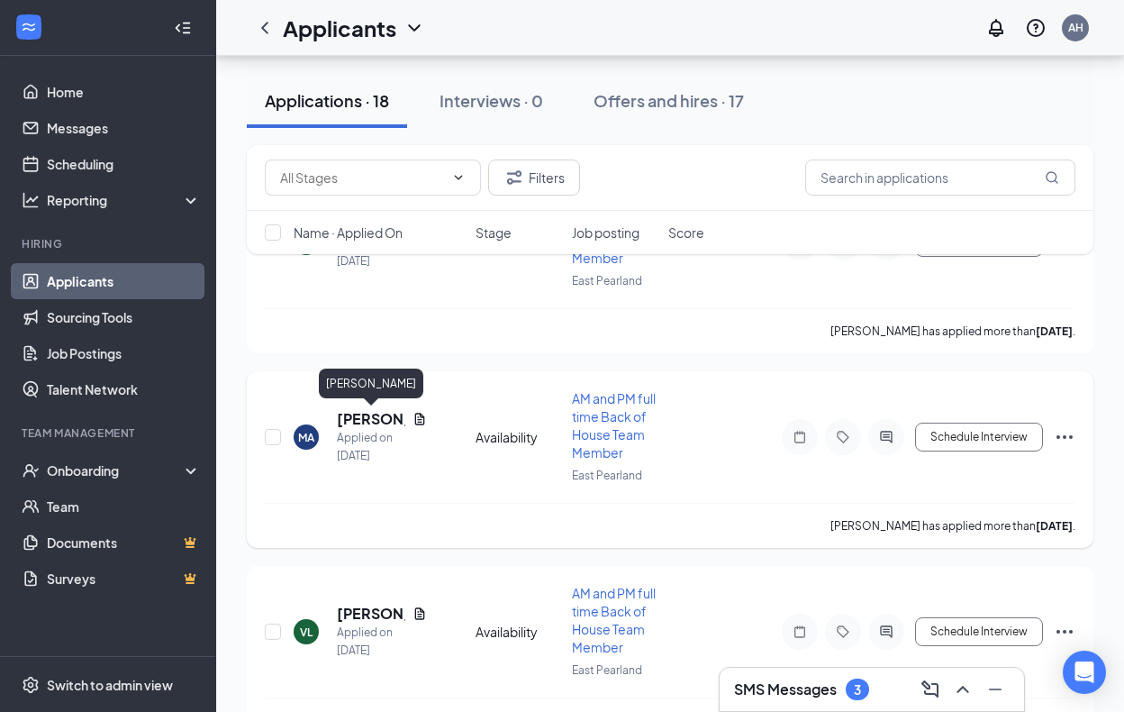
click at [379, 413] on h5 "[PERSON_NAME]" at bounding box center [371, 419] width 68 height 20
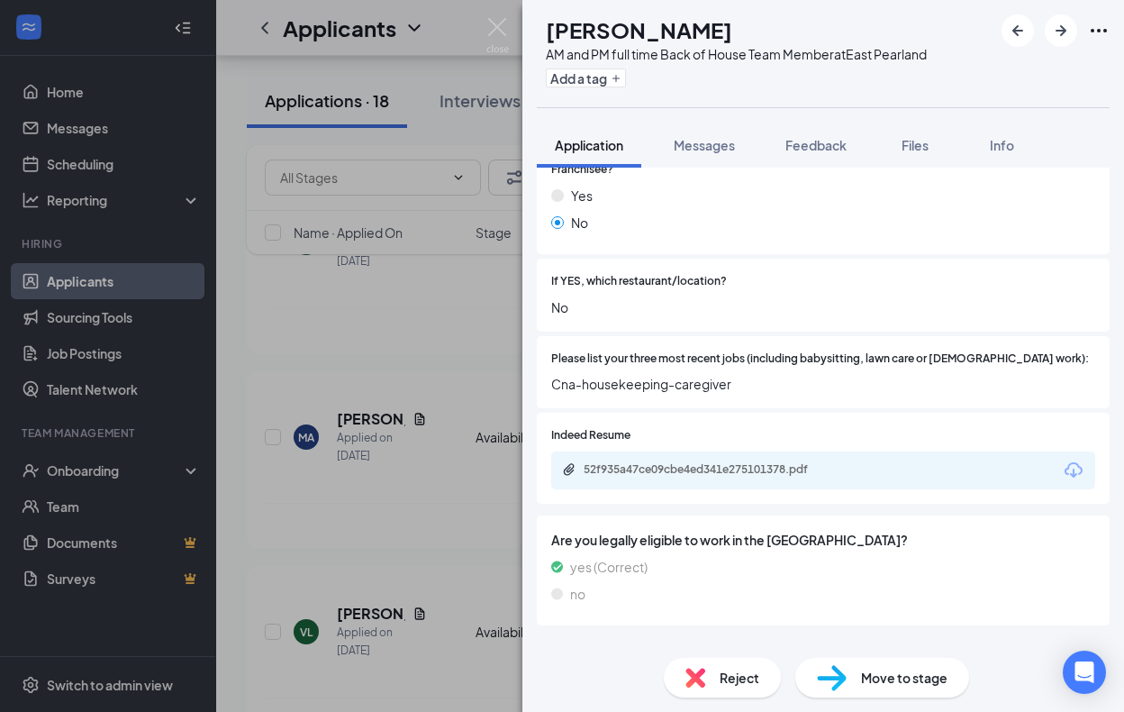
scroll to position [413, 0]
click at [439, 664] on div "MA [PERSON_NAME] AM and PM full time Back of House Team Member at [GEOGRAPHIC_D…" at bounding box center [562, 356] width 1124 height 712
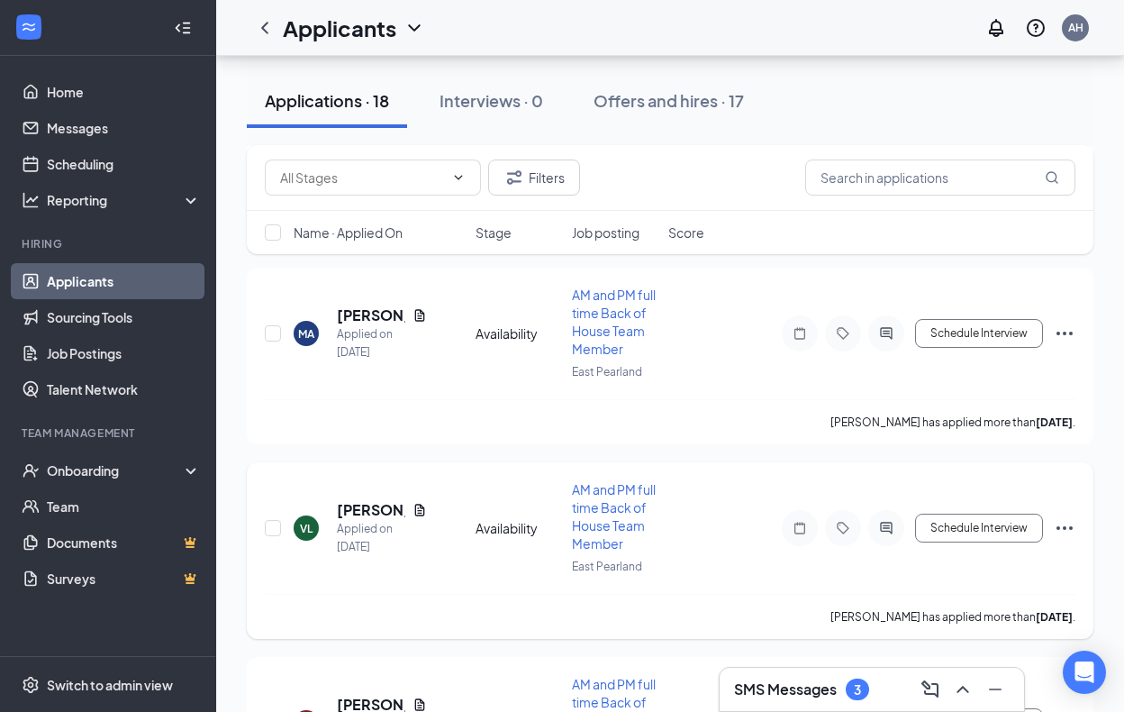
scroll to position [520, 0]
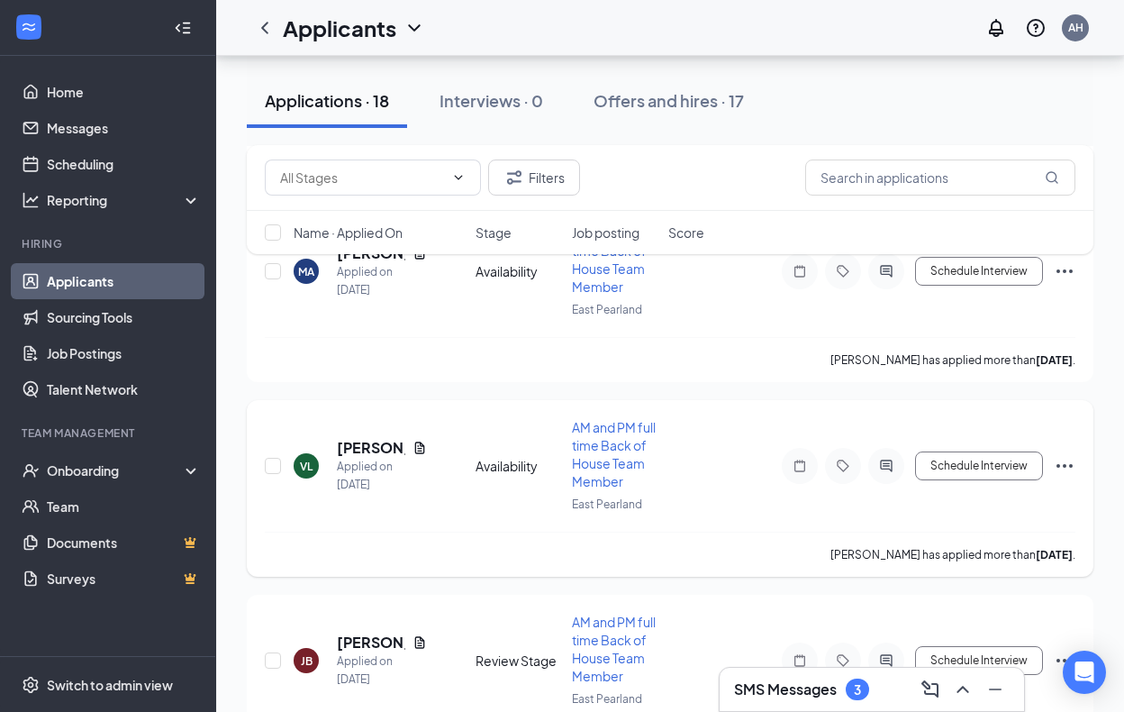
click at [349, 437] on div "[PERSON_NAME] Applied on [DATE] Availability AM and PM full time Back of House …" at bounding box center [670, 474] width 811 height 113
click at [360, 442] on h5 "[PERSON_NAME]" at bounding box center [371, 448] width 68 height 20
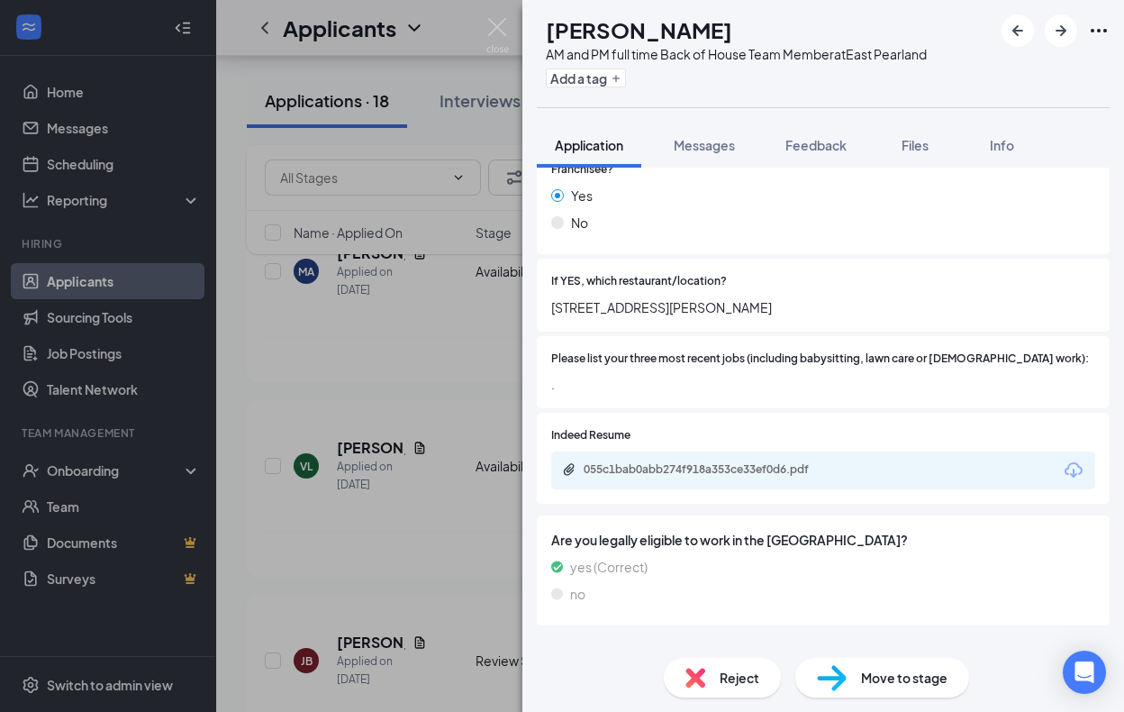
scroll to position [413, 0]
click at [736, 463] on div "055c1bab0abb274f918a353ce33ef0d6.pdf" at bounding box center [708, 471] width 292 height 17
click at [597, 639] on div "Availability" at bounding box center [597, 648] width 62 height 18
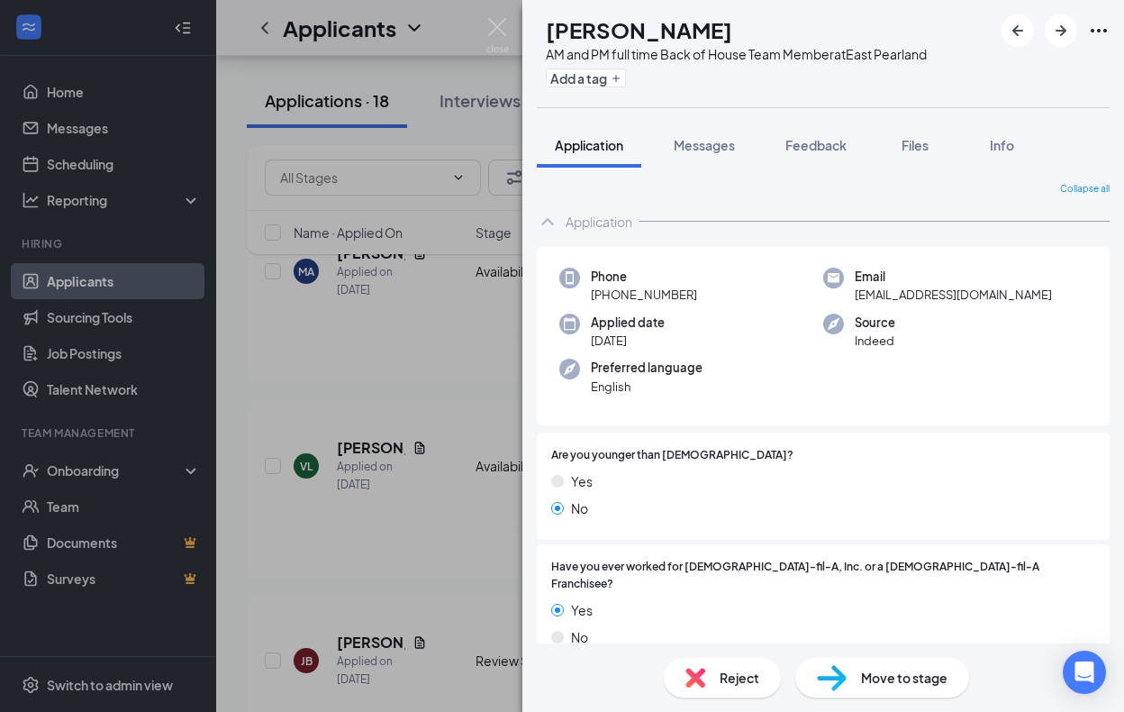
scroll to position [0, 0]
click at [738, 148] on button "Messages" at bounding box center [704, 144] width 97 height 45
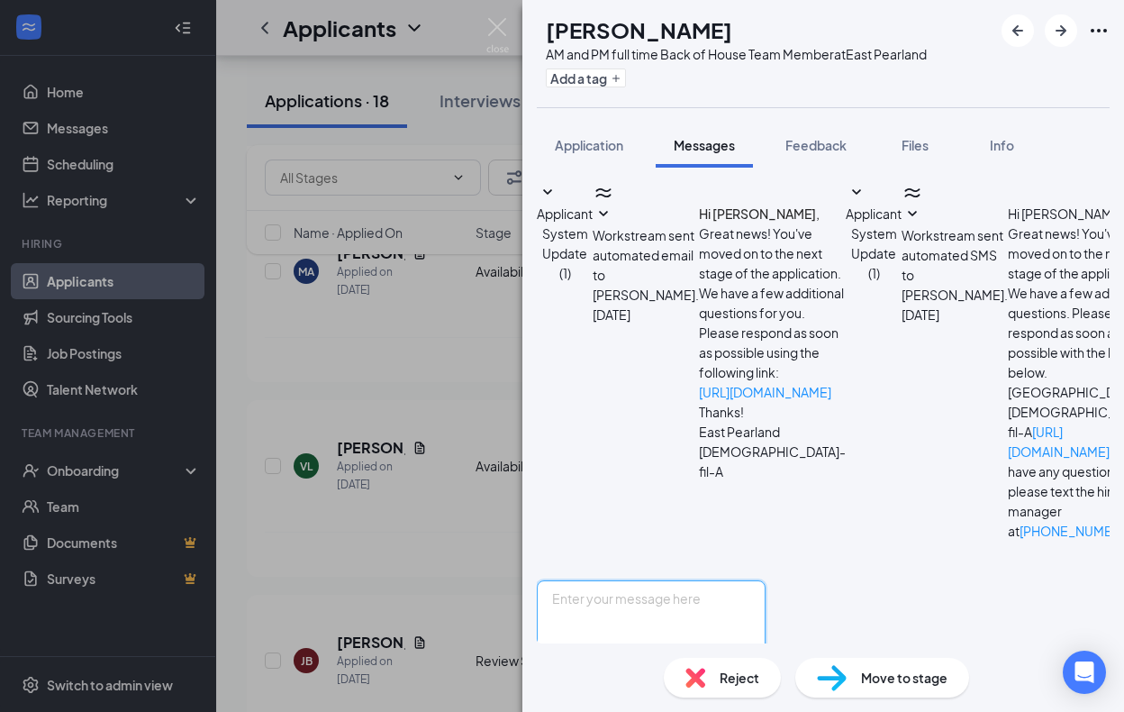
click at [693, 580] on textarea at bounding box center [651, 634] width 229 height 108
click at [586, 580] on textarea "buenas tardes, a que turno desea aplicar am o pm?" at bounding box center [651, 634] width 229 height 108
click at [668, 580] on textarea "Nuenas tardes, a que turno desea aplicar am o pm?" at bounding box center [651, 634] width 229 height 108
click at [588, 580] on textarea "Nuenas tardes!!!!, a que turno desea aplicar am o pm?" at bounding box center [651, 634] width 229 height 108
click at [589, 580] on textarea "Nuenas tardes!!!!, a que turno desea aplicar am o pm?" at bounding box center [651, 634] width 229 height 108
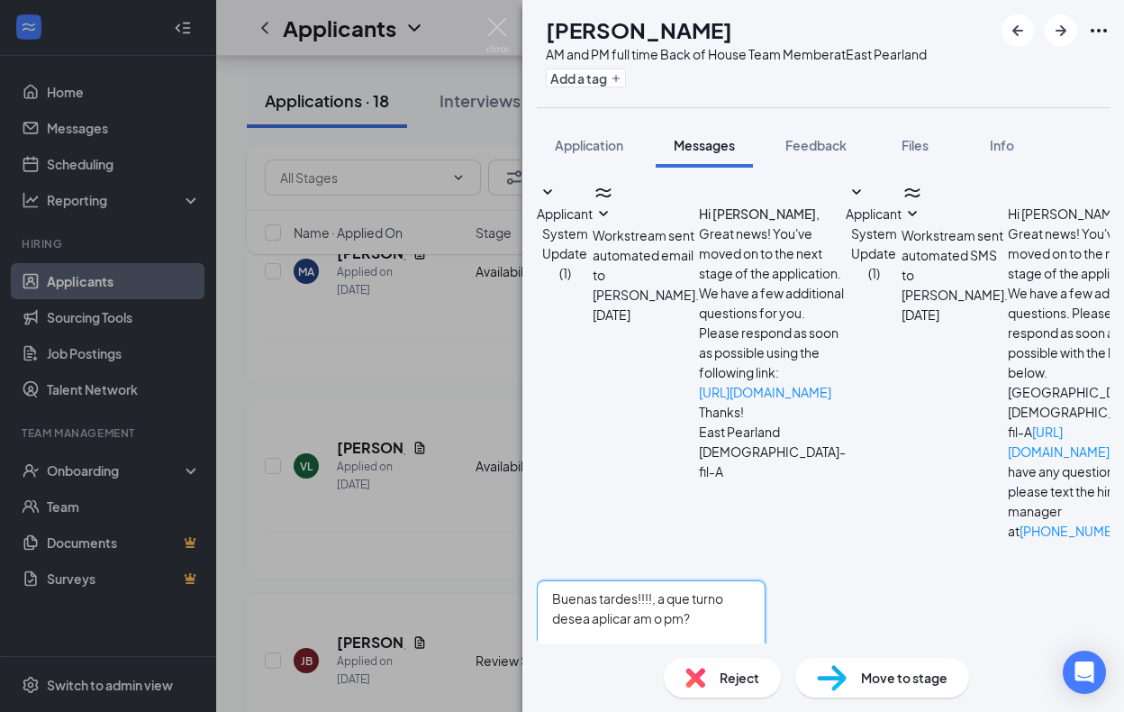
click at [671, 580] on textarea "Buenas tardes!!!!, a que turno desea aplicar am o pm?" at bounding box center [651, 634] width 229 height 108
type textarea "Buenas tardes!!!!, a que turno desea aplicar am o pm?"
click at [766, 688] on button "Send" at bounding box center [750, 719] width 32 height 62
click at [462, 319] on div "[PERSON_NAME] AM and PM full time Back of House Team Member at [GEOGRAPHIC_DATA…" at bounding box center [562, 356] width 1124 height 712
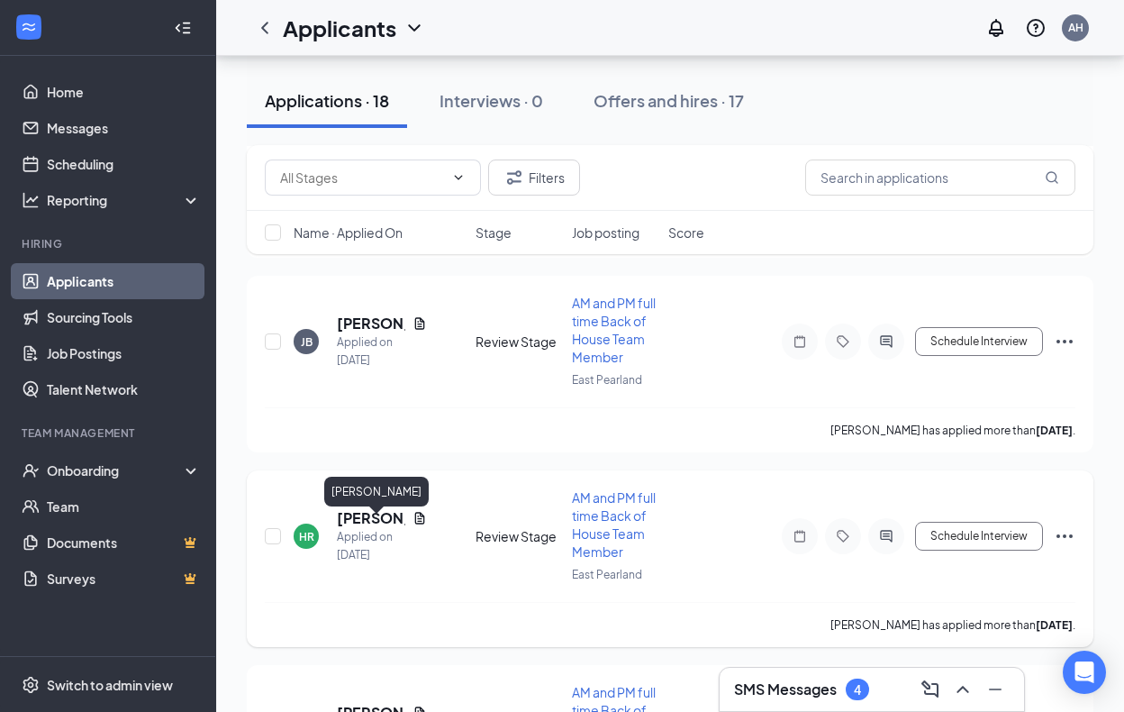
scroll to position [1274, 0]
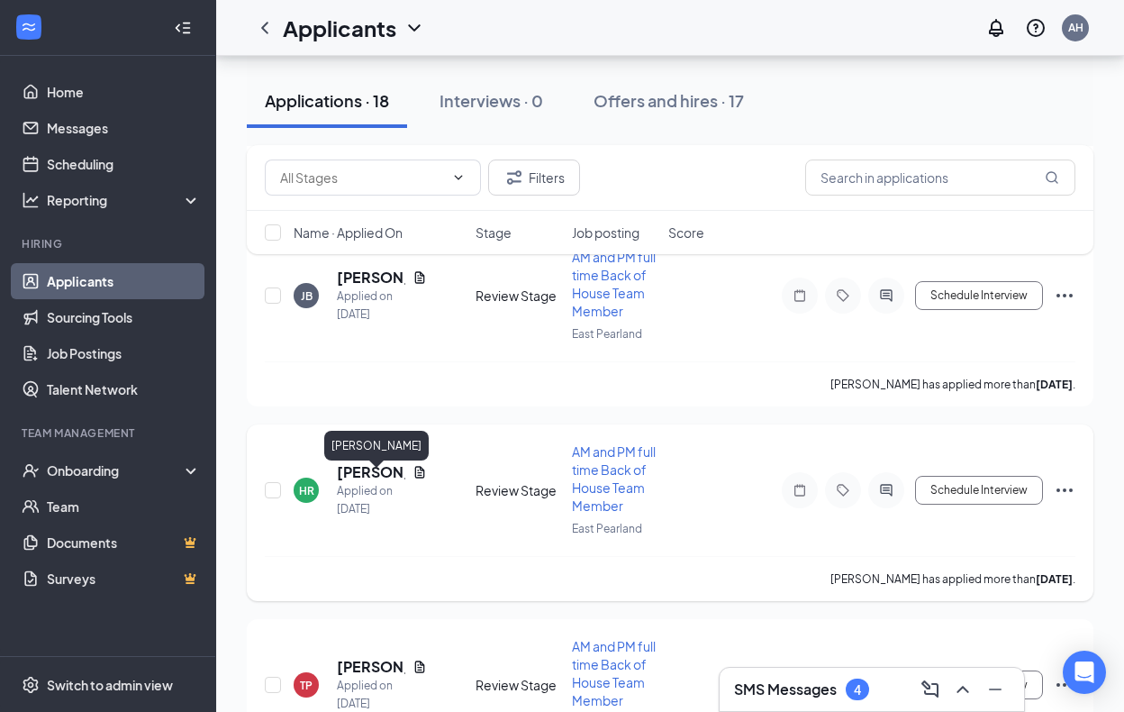
click at [379, 482] on h5 "[PERSON_NAME]" at bounding box center [371, 472] width 68 height 20
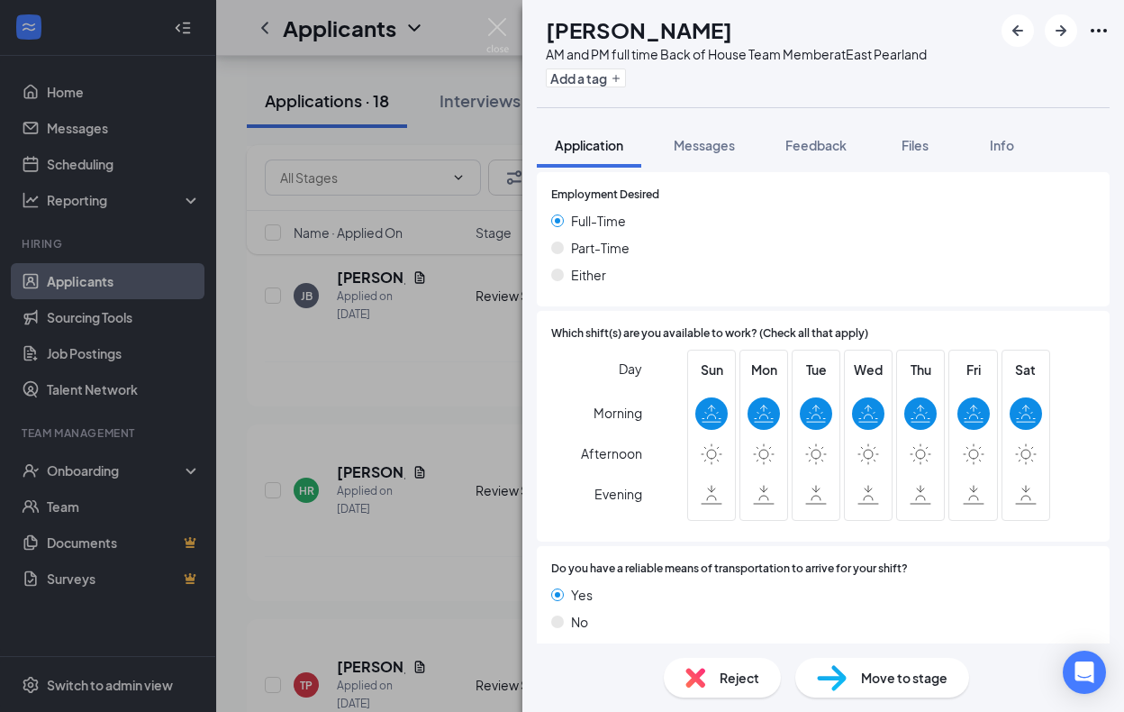
scroll to position [1012, 0]
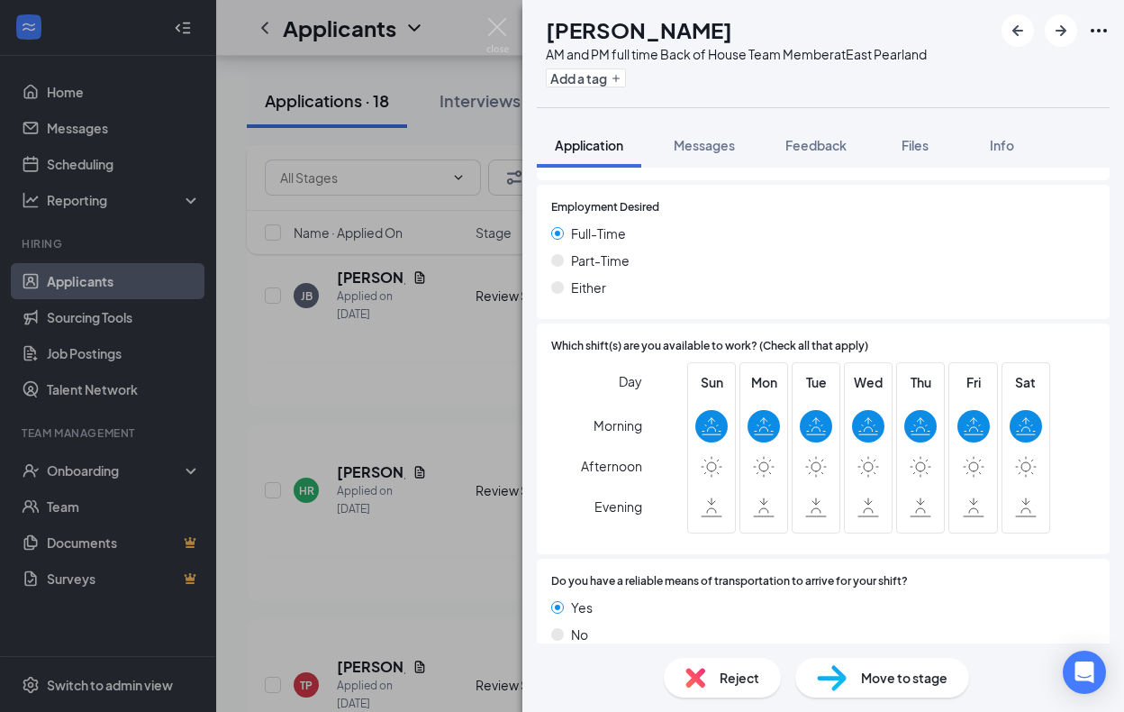
click at [386, 687] on div "HR [PERSON_NAME] AM and PM full time Back of House Team Member at [GEOGRAPHIC_D…" at bounding box center [562, 356] width 1124 height 712
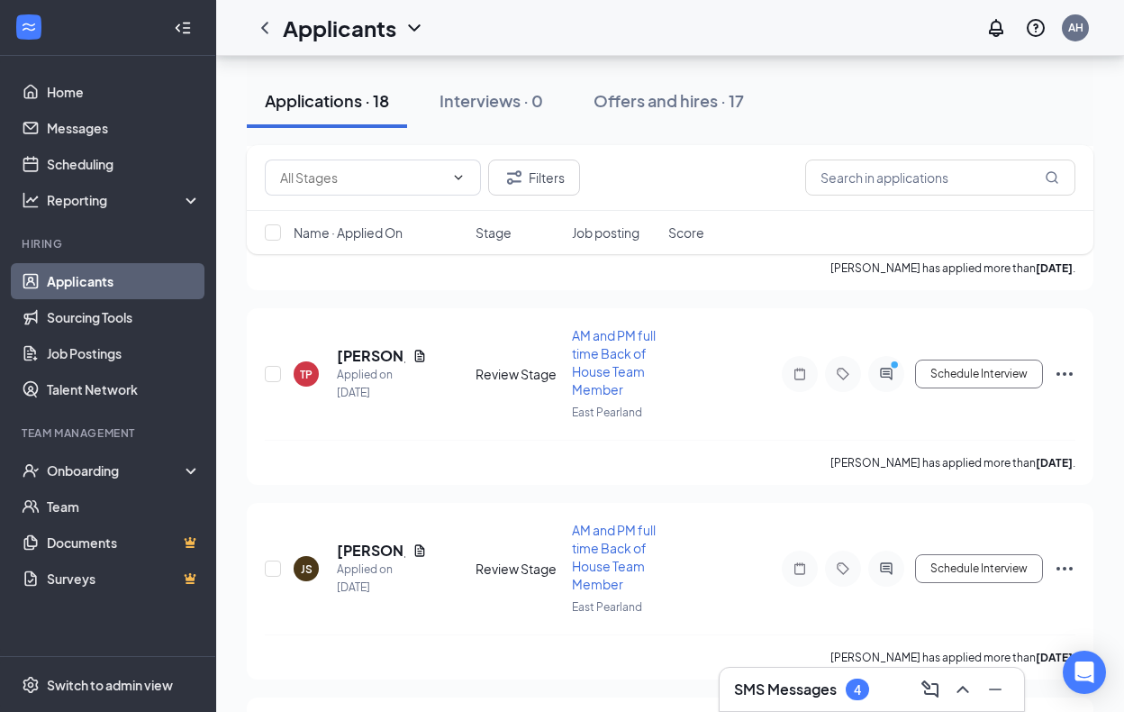
scroll to position [1583, 0]
click at [345, 549] on h5 "[PERSON_NAME]" at bounding box center [371, 551] width 68 height 20
